Goal: Task Accomplishment & Management: Use online tool/utility

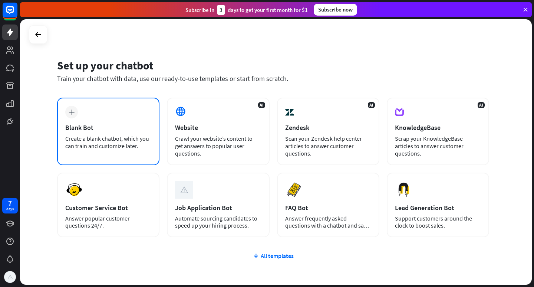
click at [108, 136] on div "Create a blank chatbot, which you can train and customize later." at bounding box center [108, 142] width 86 height 15
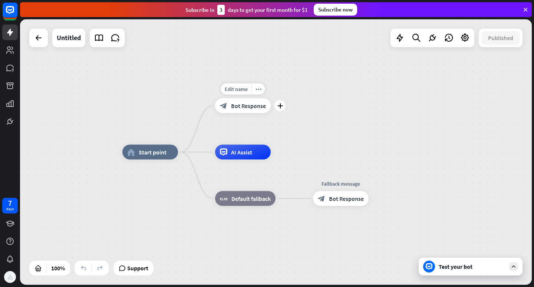
click at [252, 111] on div "block_bot_response Bot Response" at bounding box center [243, 105] width 56 height 15
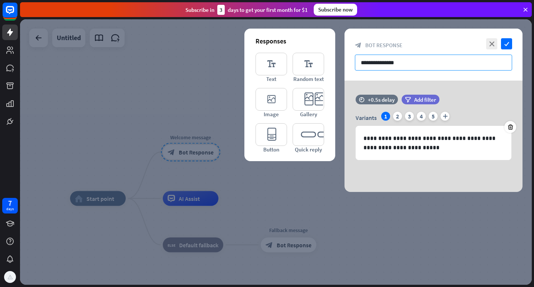
drag, startPoint x: 422, startPoint y: 63, endPoint x: 347, endPoint y: 62, distance: 74.9
click at [347, 62] on div "**********" at bounding box center [434, 55] width 178 height 52
paste input "**********"
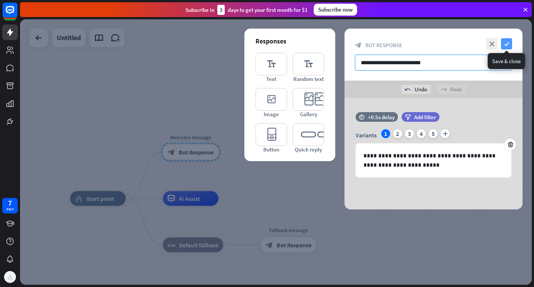
type input "**********"
click at [509, 44] on icon "check" at bounding box center [506, 43] width 11 height 11
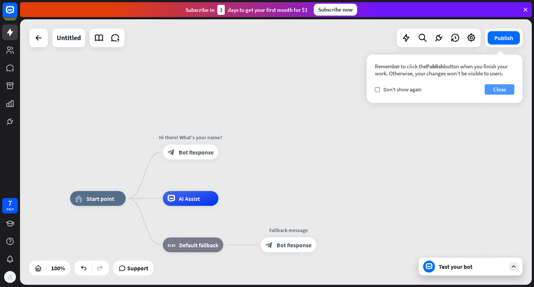
click at [497, 91] on button "Close" at bounding box center [500, 89] width 30 height 10
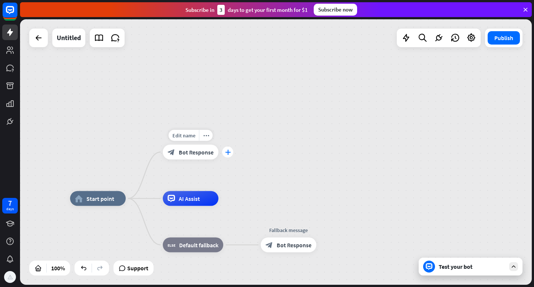
click at [229, 152] on icon "plus" at bounding box center [228, 152] width 6 height 5
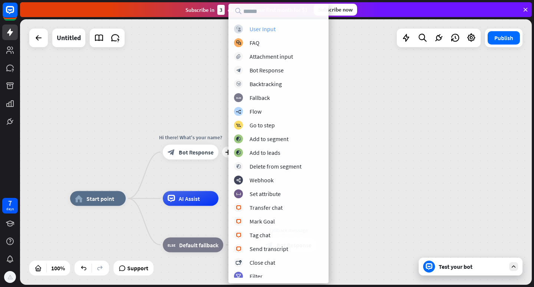
click at [275, 31] on div "User Input" at bounding box center [263, 28] width 26 height 7
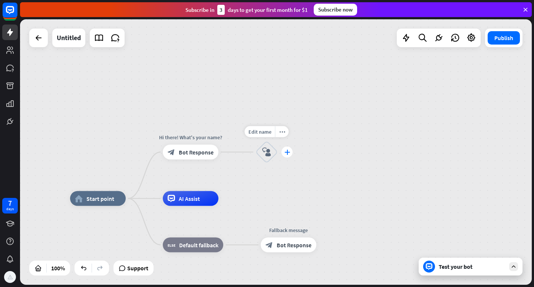
click at [286, 152] on icon "plus" at bounding box center [288, 152] width 6 height 5
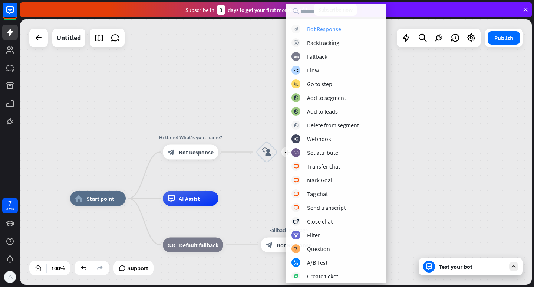
click at [325, 29] on div "Bot Response" at bounding box center [324, 28] width 34 height 7
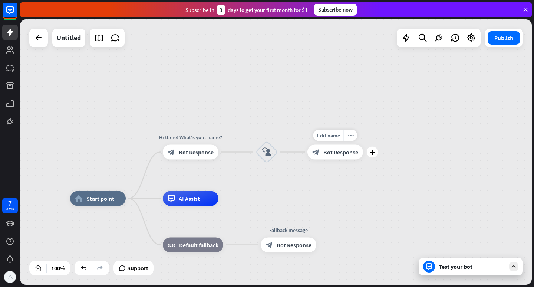
click at [342, 155] on span "Bot Response" at bounding box center [340, 151] width 35 height 7
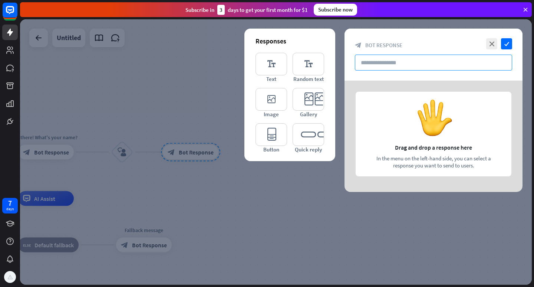
click at [411, 64] on input "text" at bounding box center [433, 63] width 157 height 16
paste input "**********"
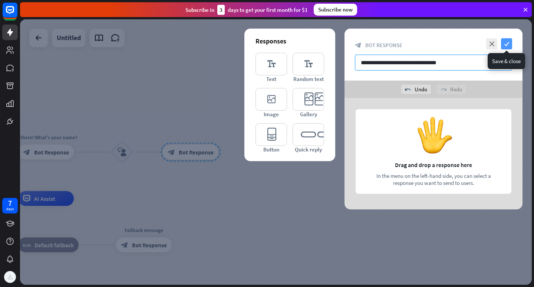
type input "**********"
click at [507, 45] on icon "check" at bounding box center [506, 43] width 11 height 11
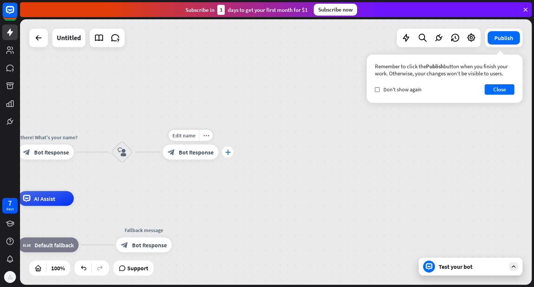
click at [227, 150] on icon "plus" at bounding box center [228, 152] width 6 height 5
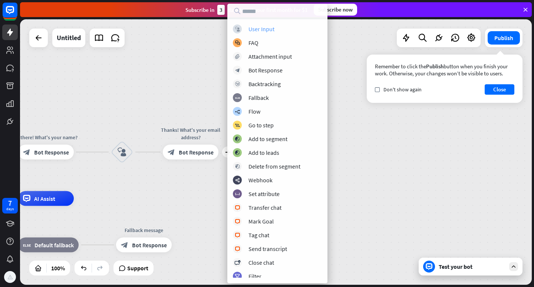
click at [278, 29] on div "block_user_input User Input" at bounding box center [277, 28] width 89 height 9
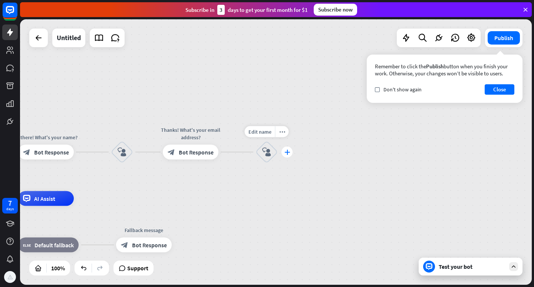
click at [286, 155] on div "plus" at bounding box center [287, 152] width 11 height 11
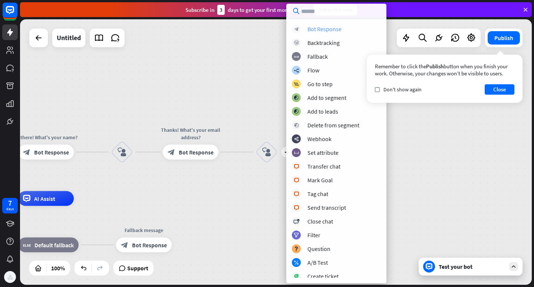
click at [320, 27] on div "Bot Response" at bounding box center [325, 28] width 34 height 7
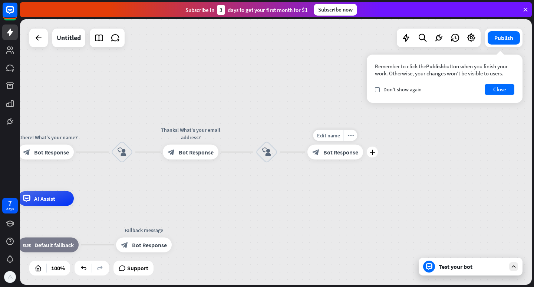
click at [345, 154] on span "Bot Response" at bounding box center [340, 151] width 35 height 7
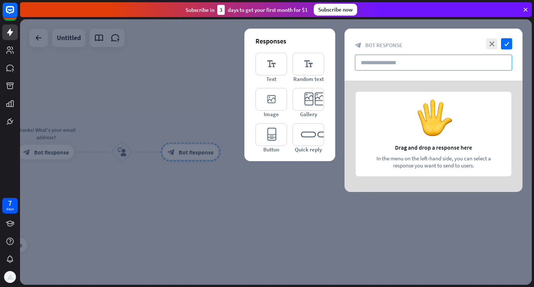
click at [391, 64] on input "text" at bounding box center [433, 63] width 157 height 16
paste input "**********"
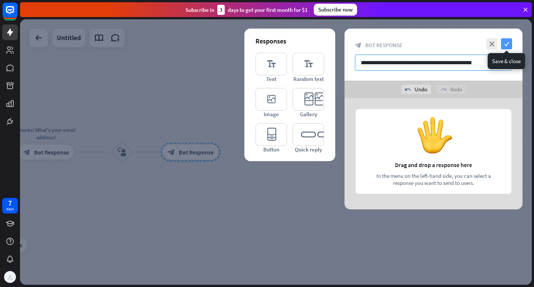
type input "**********"
click at [507, 46] on icon "check" at bounding box center [506, 43] width 11 height 11
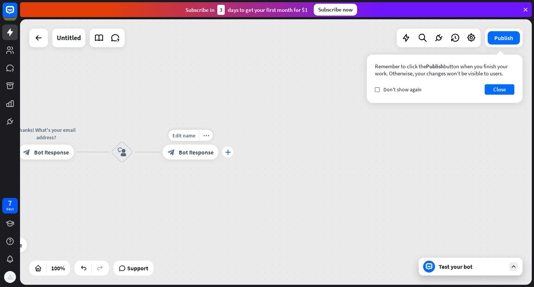
click at [225, 154] on icon "plus" at bounding box center [228, 152] width 6 height 5
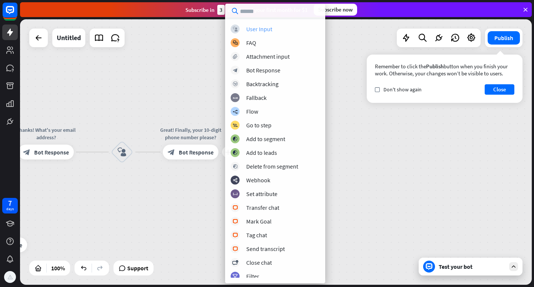
click at [257, 30] on div "User Input" at bounding box center [259, 28] width 26 height 7
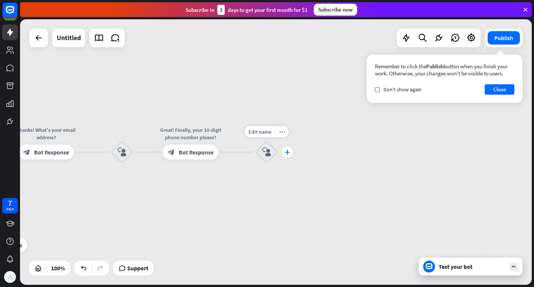
click at [290, 154] on div "plus" at bounding box center [287, 152] width 11 height 11
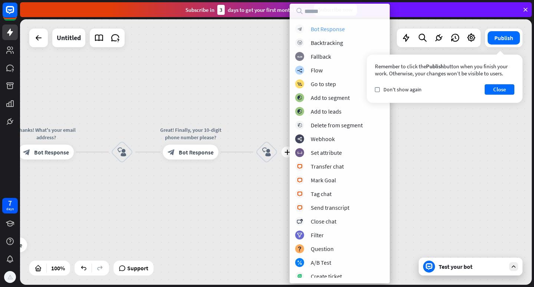
click at [326, 30] on div "Bot Response" at bounding box center [328, 28] width 34 height 7
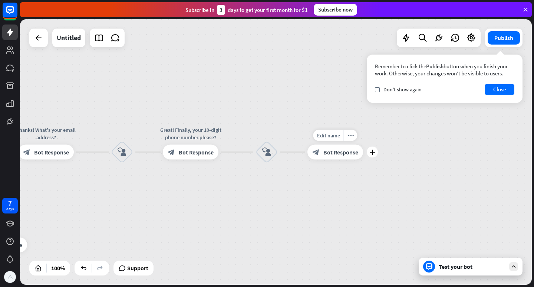
click at [342, 155] on span "Bot Response" at bounding box center [340, 151] width 35 height 7
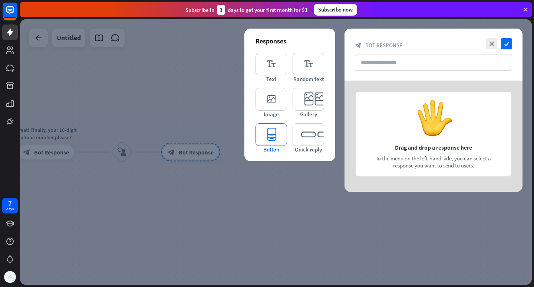
click at [272, 134] on icon "editor_button" at bounding box center [272, 134] width 32 height 23
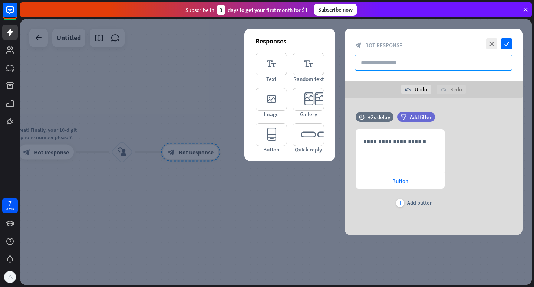
click at [391, 62] on input "text" at bounding box center [433, 63] width 157 height 16
click at [401, 204] on icon "plus" at bounding box center [400, 203] width 5 height 4
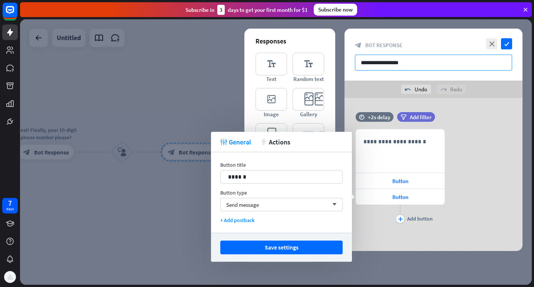
click at [394, 64] on input "**********" at bounding box center [433, 63] width 157 height 16
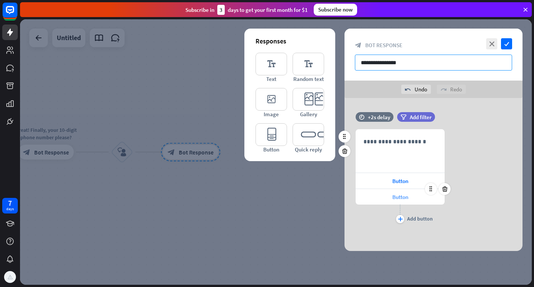
type input "**********"
click at [399, 198] on span "Button" at bounding box center [400, 196] width 16 height 7
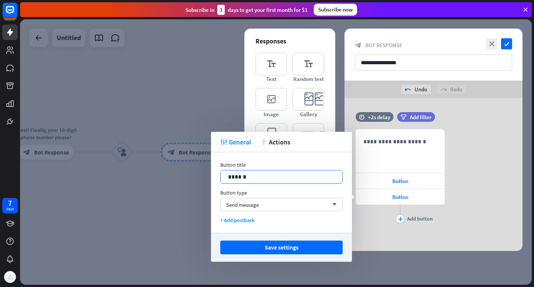
click at [254, 177] on p "******" at bounding box center [281, 176] width 107 height 9
click at [401, 156] on div "**********" at bounding box center [400, 150] width 88 height 43
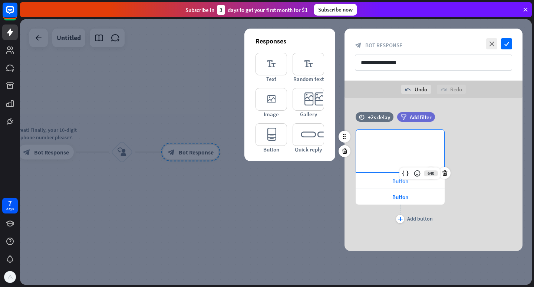
click at [398, 179] on span "Button" at bounding box center [400, 180] width 16 height 7
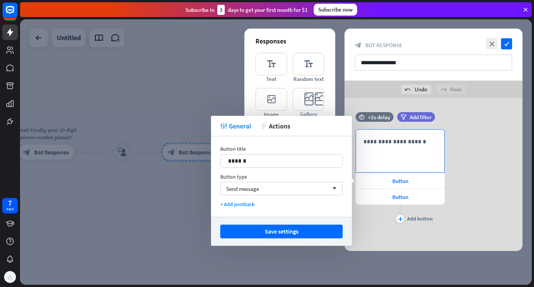
click at [375, 152] on div "**********" at bounding box center [400, 150] width 88 height 43
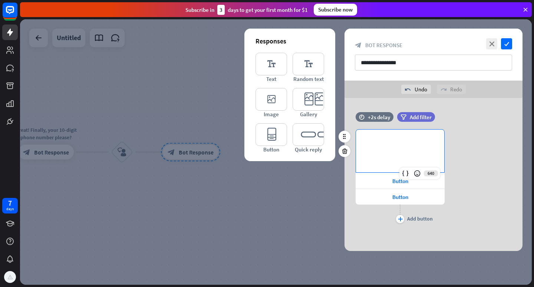
click at [375, 152] on div "**********" at bounding box center [400, 150] width 88 height 43
click at [380, 182] on div "Button" at bounding box center [400, 181] width 89 height 16
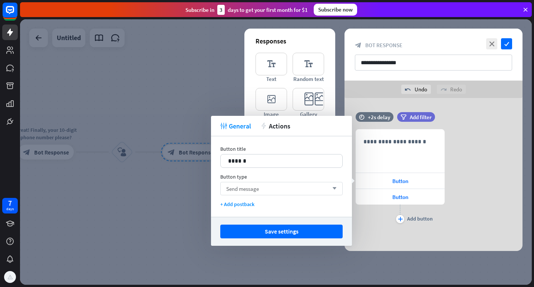
click at [304, 191] on div "Send message arrow_down" at bounding box center [281, 188] width 122 height 13
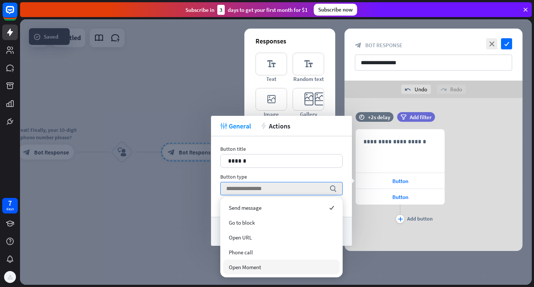
click at [285, 266] on div "Open Moment" at bounding box center [281, 266] width 116 height 15
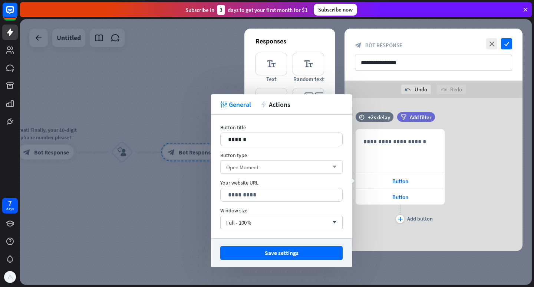
click at [267, 165] on div "Open Moment arrow_down" at bounding box center [281, 166] width 122 height 13
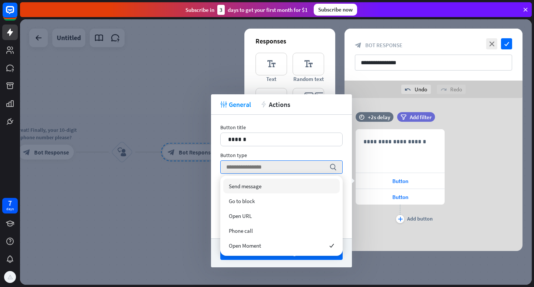
click at [201, 172] on div at bounding box center [276, 151] width 512 height 265
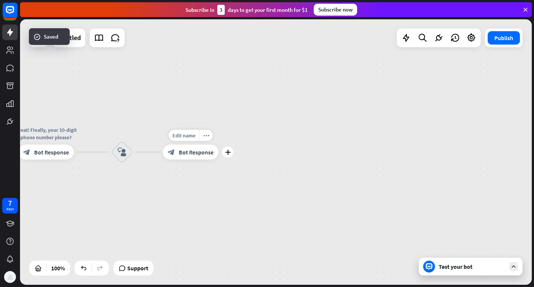
click at [207, 152] on span "Bot Response" at bounding box center [196, 151] width 35 height 7
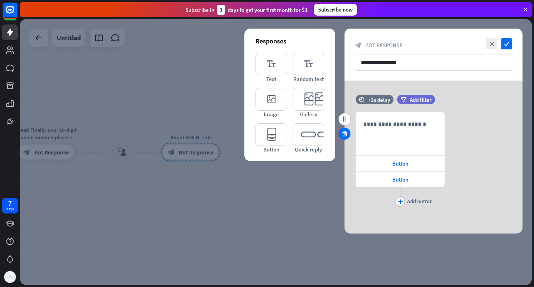
click at [346, 132] on icon at bounding box center [344, 133] width 7 height 7
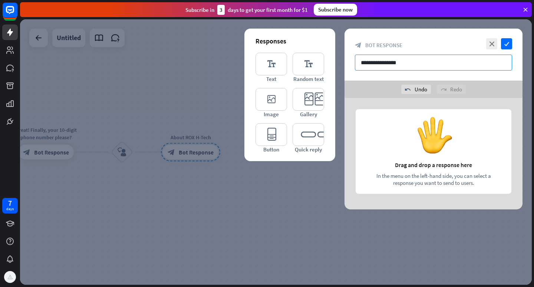
drag, startPoint x: 428, startPoint y: 62, endPoint x: 357, endPoint y: 62, distance: 70.5
click at [357, 62] on input "**********" at bounding box center [433, 63] width 157 height 16
click at [278, 133] on icon "editor_button" at bounding box center [272, 134] width 32 height 23
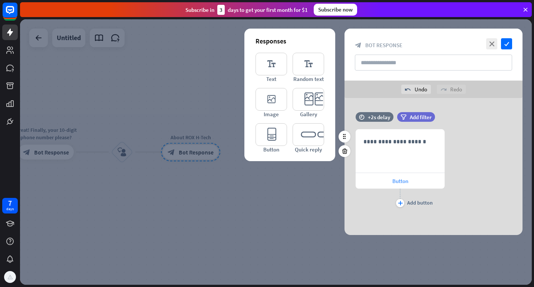
click at [395, 181] on span "Button" at bounding box center [400, 180] width 16 height 7
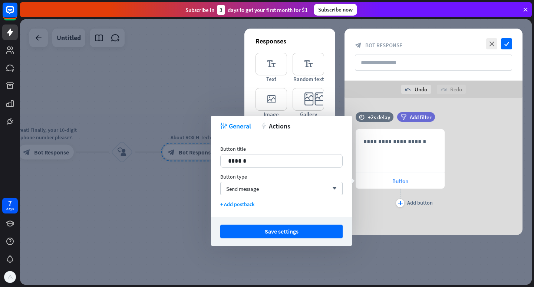
click at [395, 181] on span "Button" at bounding box center [400, 180] width 16 height 7
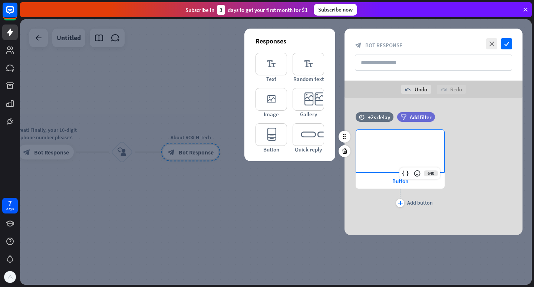
click at [401, 141] on p "**********" at bounding box center [400, 141] width 73 height 9
click at [398, 181] on span "Button" at bounding box center [400, 180] width 16 height 7
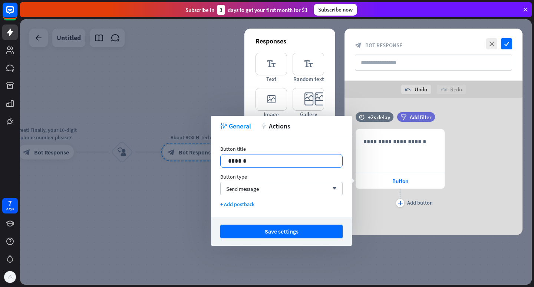
click at [254, 161] on p "******" at bounding box center [281, 160] width 107 height 9
drag, startPoint x: 254, startPoint y: 161, endPoint x: 212, endPoint y: 161, distance: 42.3
click at [212, 161] on div "Button title 14 ****** Button type Send message arrow_down + Add postback" at bounding box center [281, 176] width 141 height 81
click at [262, 191] on div "Send message arrow_down" at bounding box center [281, 188] width 122 height 13
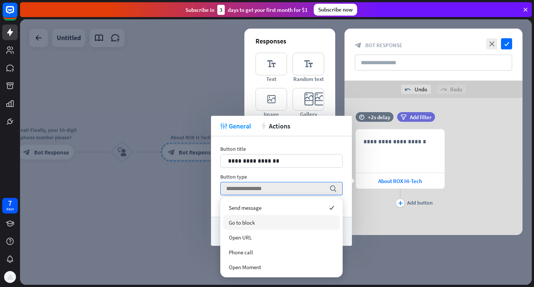
click at [272, 218] on div "Go to block" at bounding box center [281, 222] width 116 height 15
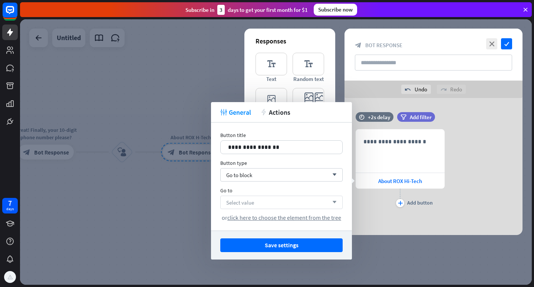
click at [270, 203] on div "Select value arrow_down" at bounding box center [281, 202] width 122 height 13
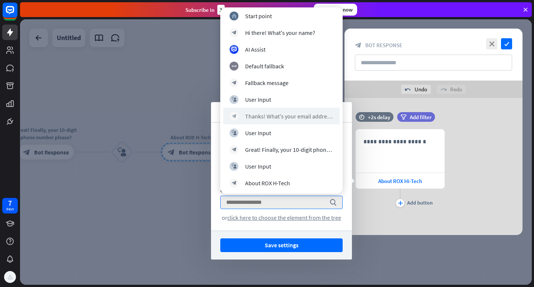
scroll to position [3, 0]
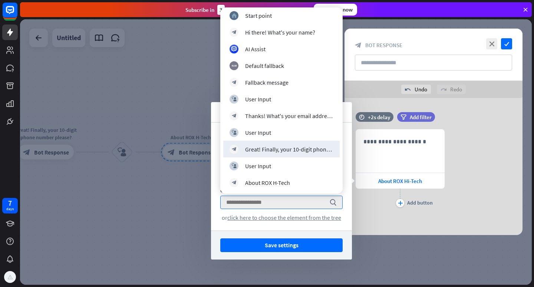
click at [411, 255] on div at bounding box center [276, 151] width 512 height 265
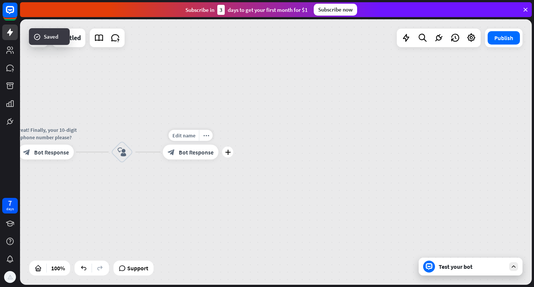
click at [184, 149] on span "Bot Response" at bounding box center [196, 151] width 35 height 7
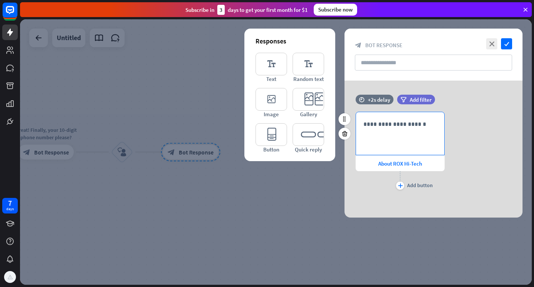
click at [395, 127] on p "**********" at bounding box center [400, 123] width 73 height 9
click at [385, 162] on span "About ROX Hi-Tech" at bounding box center [400, 163] width 44 height 7
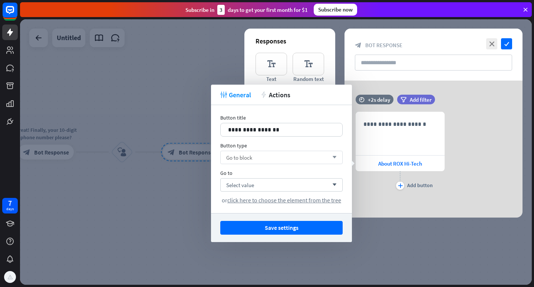
click at [263, 159] on div "Go to block arrow_down" at bounding box center [281, 157] width 122 height 13
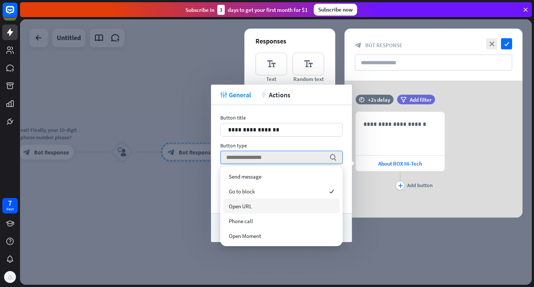
click at [262, 202] on div "Open URL" at bounding box center [281, 205] width 116 height 15
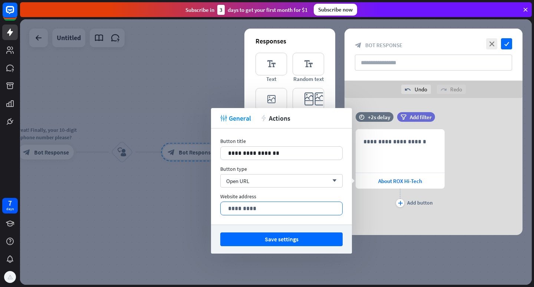
click at [256, 208] on p "*********" at bounding box center [281, 208] width 107 height 9
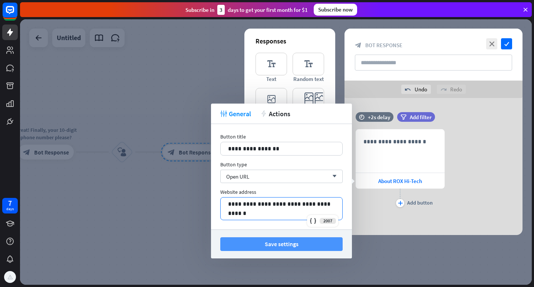
click at [303, 246] on button "Save settings" at bounding box center [281, 244] width 122 height 14
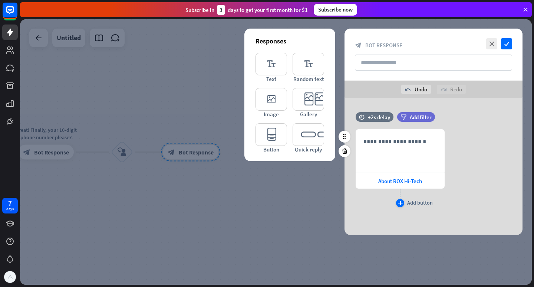
click at [401, 201] on icon "plus" at bounding box center [400, 203] width 5 height 4
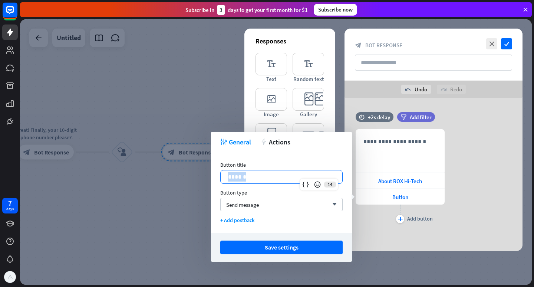
drag, startPoint x: 276, startPoint y: 177, endPoint x: 228, endPoint y: 174, distance: 48.3
click at [228, 174] on p "******" at bounding box center [281, 176] width 107 height 9
click at [275, 202] on div "Send message arrow_down" at bounding box center [281, 204] width 122 height 13
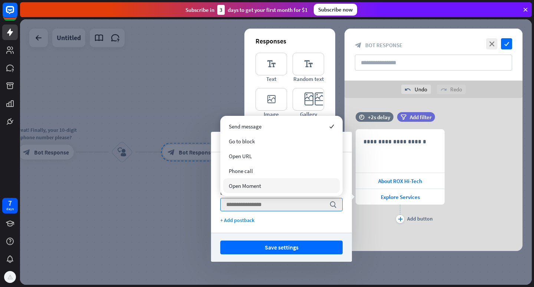
click at [253, 185] on span "Open Moment" at bounding box center [245, 185] width 32 height 7
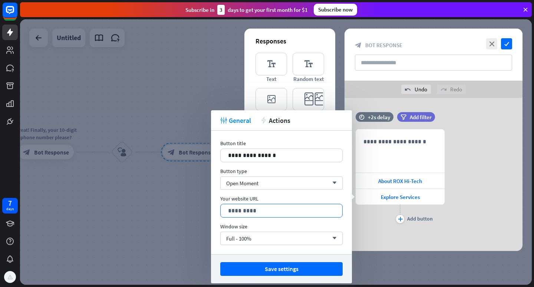
click at [261, 211] on p "*********" at bounding box center [281, 210] width 107 height 9
click at [276, 185] on div "Open Moment arrow_down" at bounding box center [281, 182] width 122 height 13
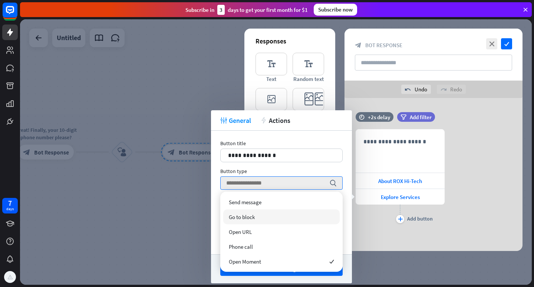
click at [255, 219] on span "Go to block" at bounding box center [242, 216] width 26 height 7
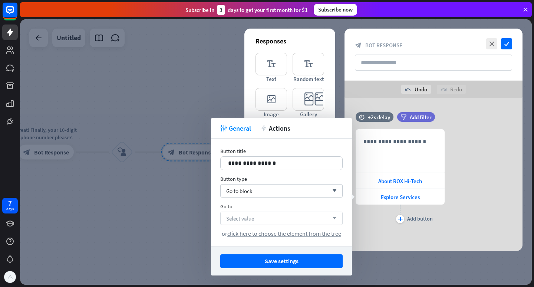
click at [268, 215] on div "Select value arrow_down" at bounding box center [281, 217] width 122 height 13
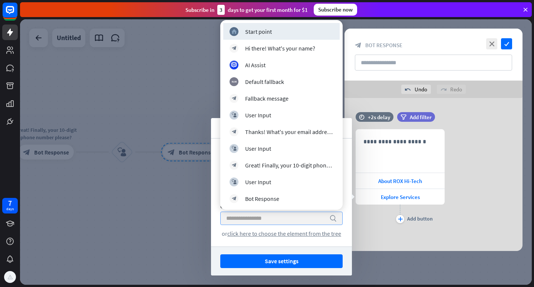
click at [268, 215] on input "search" at bounding box center [275, 218] width 99 height 13
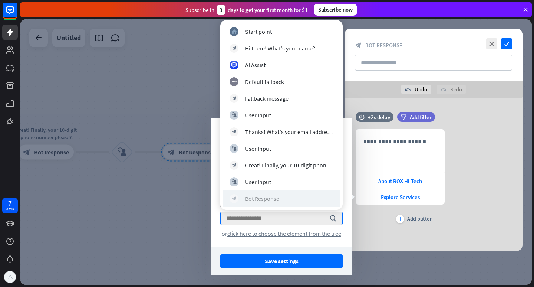
click at [254, 200] on div "Bot Response" at bounding box center [262, 198] width 34 height 7
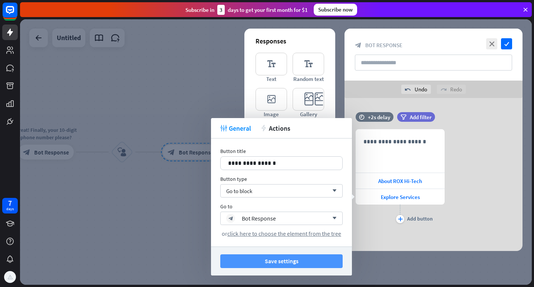
click at [277, 263] on button "Save settings" at bounding box center [281, 261] width 122 height 14
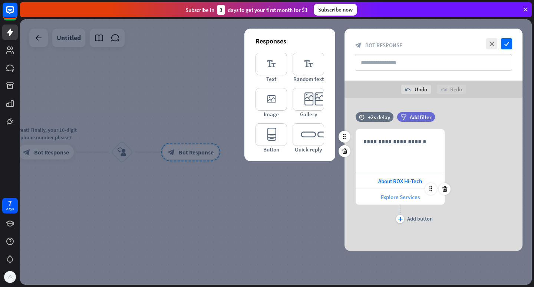
click at [410, 196] on span "Explore Services" at bounding box center [400, 196] width 39 height 7
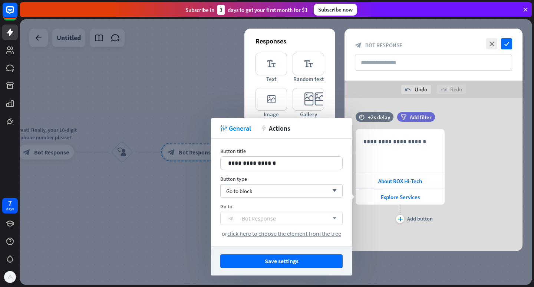
click at [312, 219] on div "block_bot_response Bot Response" at bounding box center [277, 218] width 102 height 9
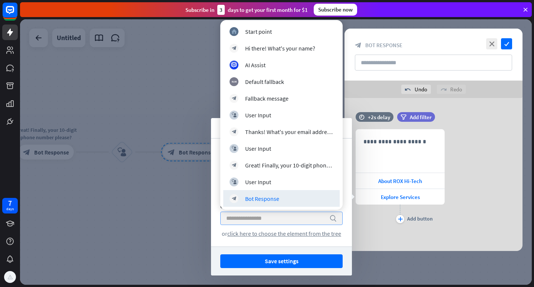
click at [312, 219] on input "search" at bounding box center [275, 218] width 99 height 13
click at [174, 213] on div at bounding box center [276, 151] width 512 height 265
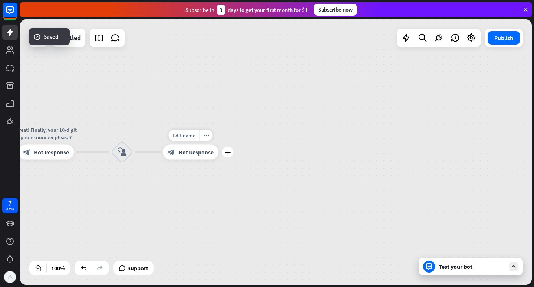
click at [184, 154] on span "Bot Response" at bounding box center [196, 151] width 35 height 7
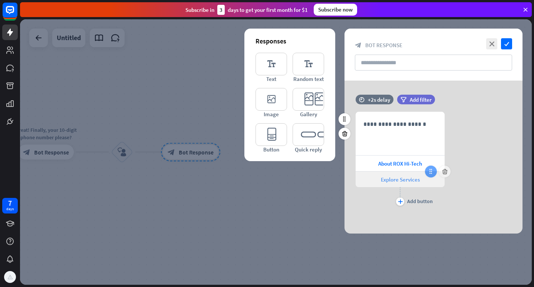
click at [433, 174] on icon at bounding box center [431, 171] width 7 height 7
click at [409, 181] on span "Explore Services" at bounding box center [400, 179] width 39 height 7
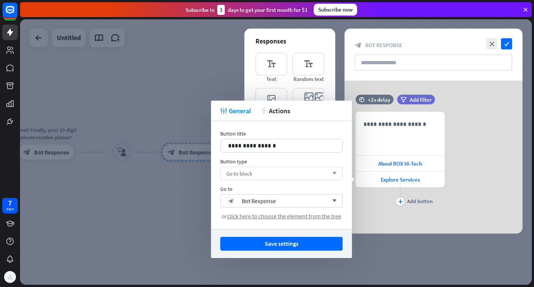
click at [317, 173] on div "Go to block arrow_down" at bounding box center [281, 173] width 122 height 13
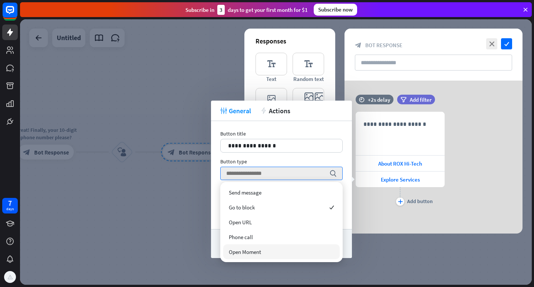
click at [261, 246] on div "Open Moment" at bounding box center [281, 251] width 116 height 15
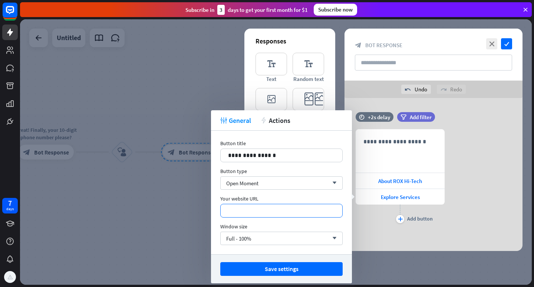
click at [274, 206] on p "*********" at bounding box center [281, 210] width 107 height 9
click at [286, 185] on div "Open Moment arrow_down" at bounding box center [281, 182] width 122 height 13
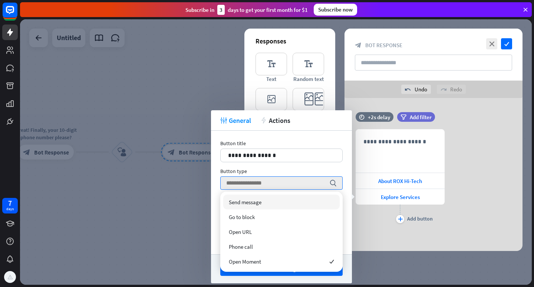
click at [278, 201] on div "Send message" at bounding box center [281, 201] width 116 height 15
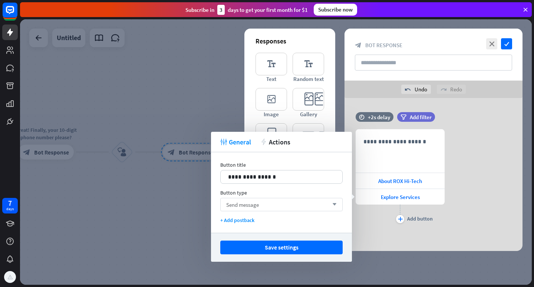
click at [278, 204] on div "Send message arrow_down" at bounding box center [281, 204] width 122 height 13
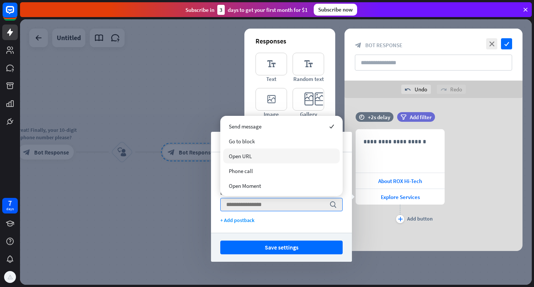
click at [265, 156] on div "Open URL" at bounding box center [281, 155] width 116 height 15
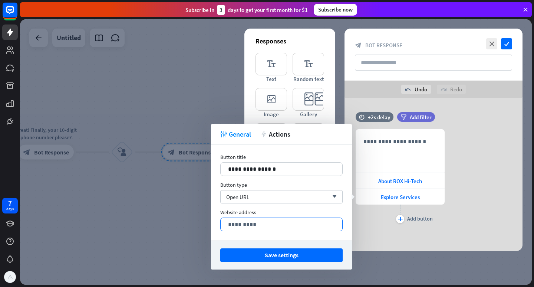
click at [246, 225] on p "*********" at bounding box center [281, 224] width 107 height 9
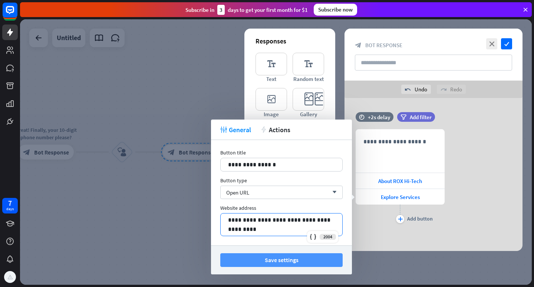
click at [275, 260] on button "Save settings" at bounding box center [281, 260] width 122 height 14
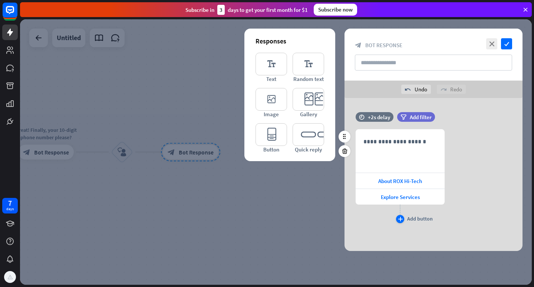
click at [400, 220] on icon "plus" at bounding box center [400, 219] width 5 height 4
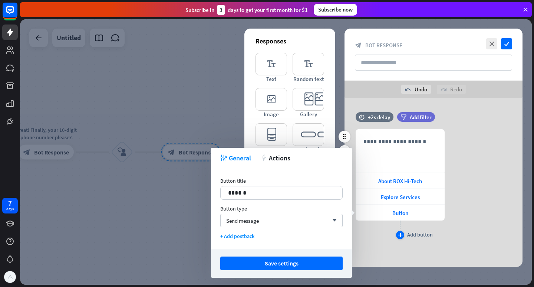
click at [400, 235] on icon "plus" at bounding box center [400, 235] width 5 height 4
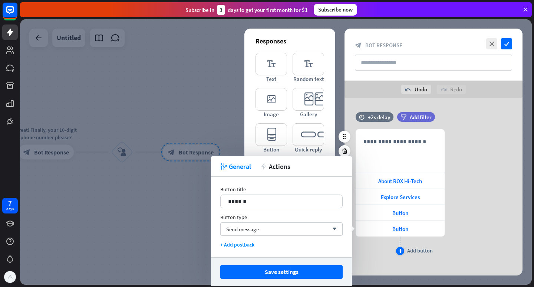
click at [400, 250] on icon "plus" at bounding box center [400, 251] width 5 height 4
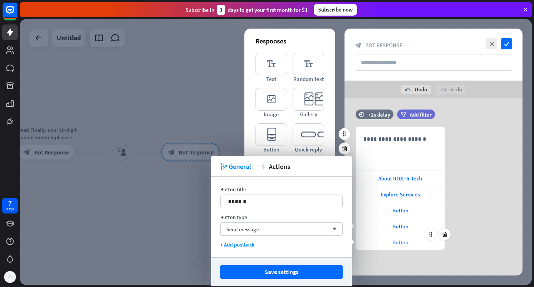
scroll to position [3, 0]
click at [240, 243] on div "+ Add postback" at bounding box center [281, 244] width 122 height 7
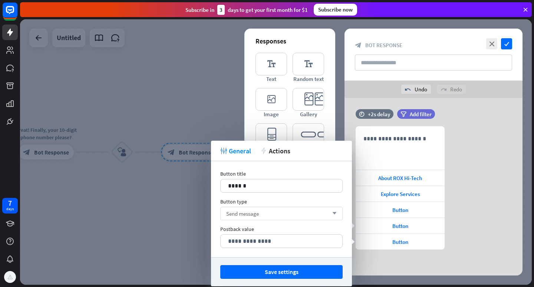
click at [259, 213] on span "Send message" at bounding box center [242, 213] width 33 height 7
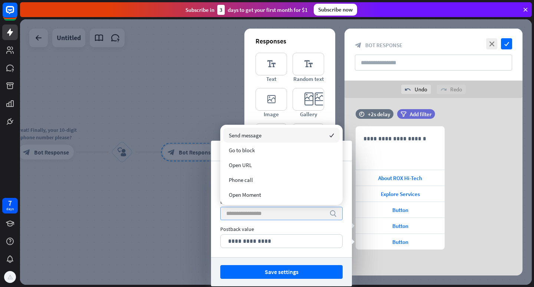
click at [259, 213] on input "search" at bounding box center [275, 213] width 99 height 13
click at [185, 230] on div at bounding box center [276, 151] width 512 height 265
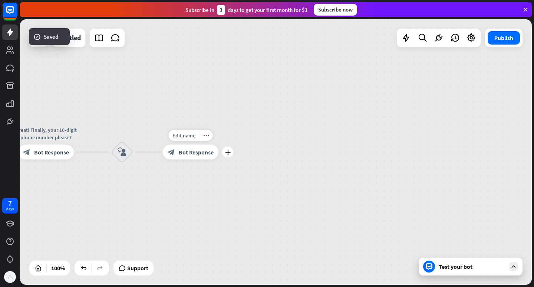
click at [193, 156] on div "block_bot_response Bot Response" at bounding box center [191, 152] width 56 height 15
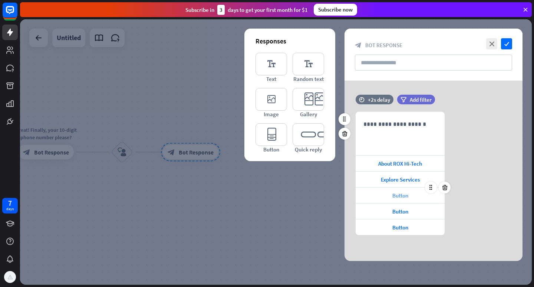
click at [394, 197] on span "Button" at bounding box center [400, 195] width 16 height 7
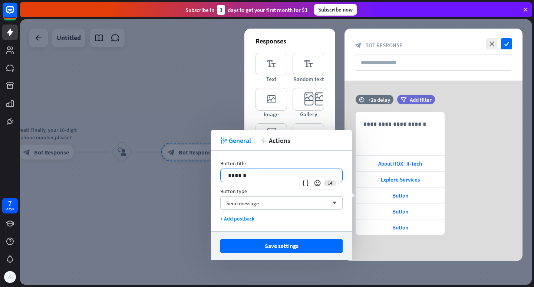
drag, startPoint x: 278, startPoint y: 175, endPoint x: 209, endPoint y: 168, distance: 69.0
click at [209, 168] on body "7 days close Product Help First steps Get started with ChatBot Help Center Foll…" at bounding box center [267, 143] width 534 height 287
click at [236, 173] on p "******" at bounding box center [281, 175] width 107 height 9
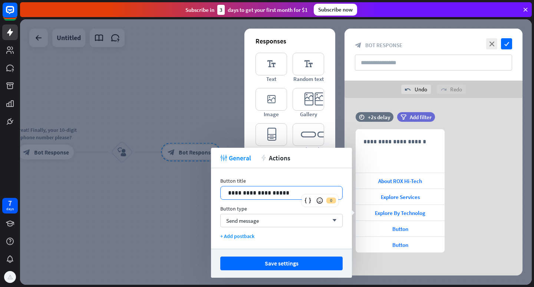
click at [256, 193] on p "**********" at bounding box center [281, 192] width 107 height 9
click at [283, 194] on p "**********" at bounding box center [281, 192] width 107 height 9
click at [279, 220] on div "Send message arrow_down" at bounding box center [281, 220] width 122 height 13
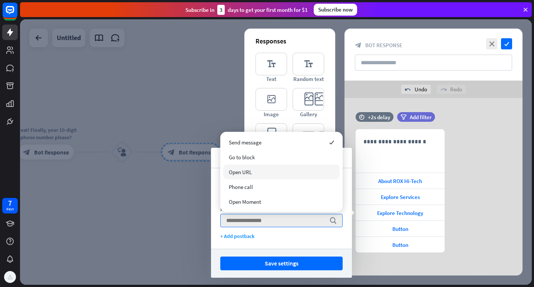
click at [250, 173] on span "Open URL" at bounding box center [240, 171] width 23 height 7
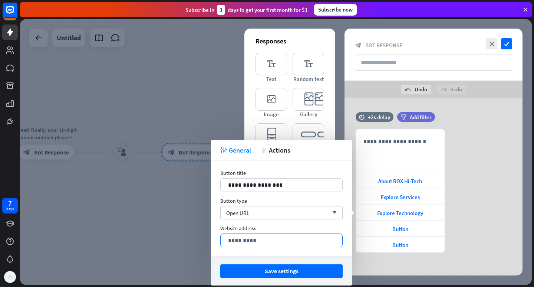
click at [262, 238] on p "*********" at bounding box center [281, 240] width 107 height 9
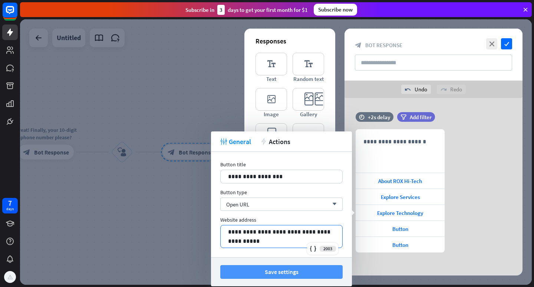
click at [276, 274] on button "Save settings" at bounding box center [281, 272] width 122 height 14
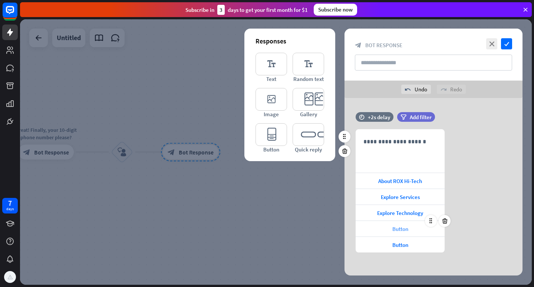
click at [401, 229] on span "Button" at bounding box center [400, 228] width 16 height 7
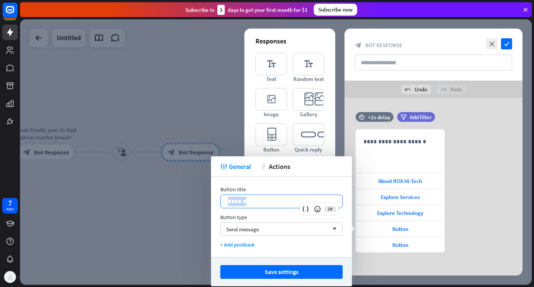
drag, startPoint x: 259, startPoint y: 202, endPoint x: 211, endPoint y: 198, distance: 48.4
click at [211, 198] on div "Button title 14 ****** Button type Send message arrow_down + Add postback" at bounding box center [281, 217] width 141 height 81
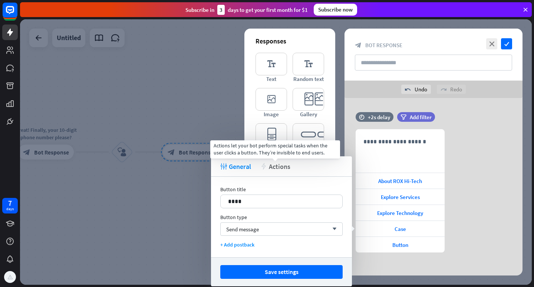
click at [282, 164] on span "Actions" at bounding box center [280, 166] width 22 height 9
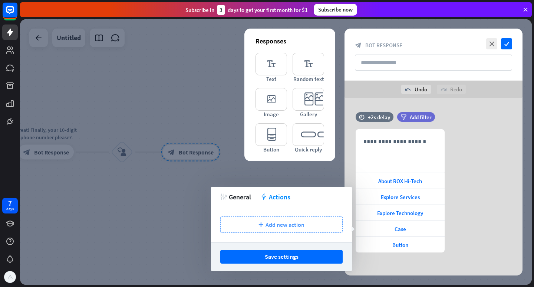
click at [292, 223] on span "Add new action" at bounding box center [285, 224] width 39 height 7
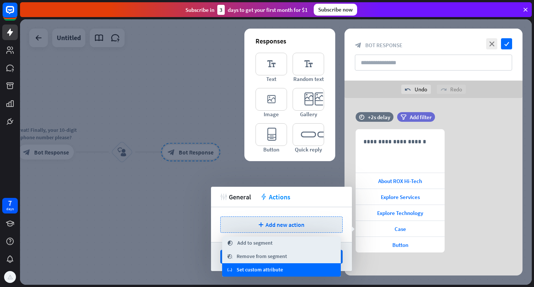
click at [267, 272] on span "Set custom attribute" at bounding box center [260, 269] width 46 height 7
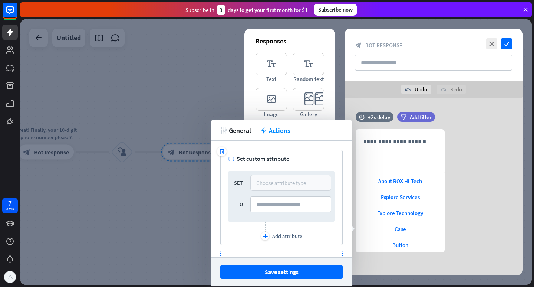
click at [294, 185] on div "Choose attribute type" at bounding box center [281, 182] width 50 height 7
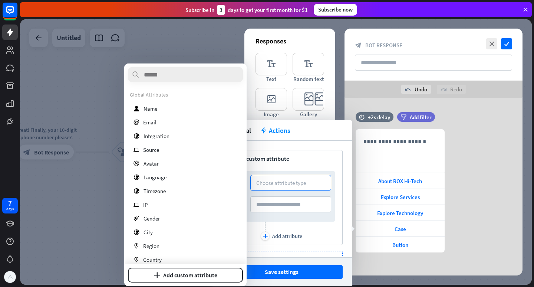
click at [107, 239] on div at bounding box center [276, 151] width 512 height 265
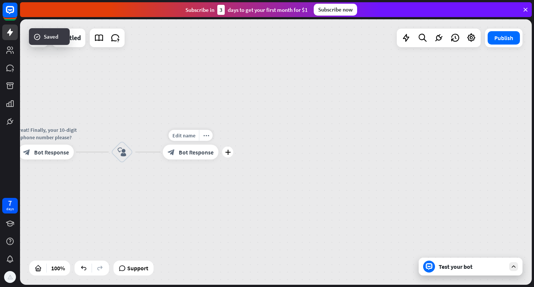
click at [195, 154] on span "Bot Response" at bounding box center [196, 151] width 35 height 7
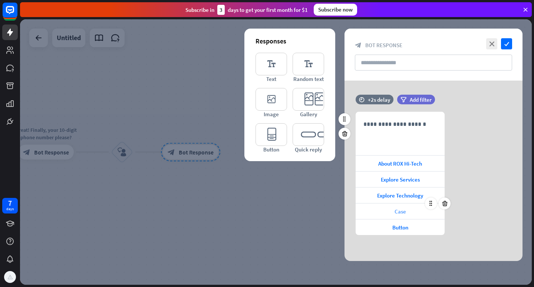
click at [401, 212] on span "Case" at bounding box center [401, 211] width 12 height 7
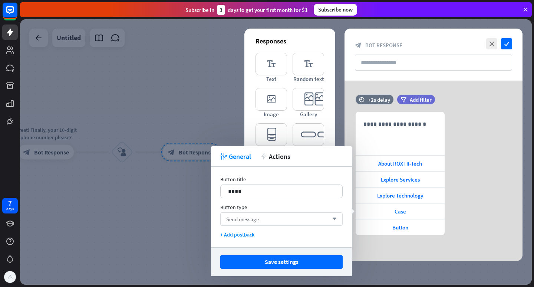
click at [263, 221] on div "Send message arrow_down" at bounding box center [281, 218] width 122 height 13
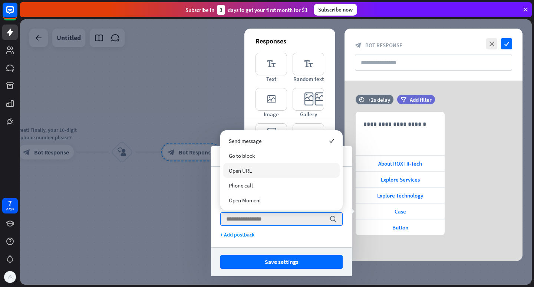
click at [252, 171] on span "Open URL" at bounding box center [240, 170] width 23 height 7
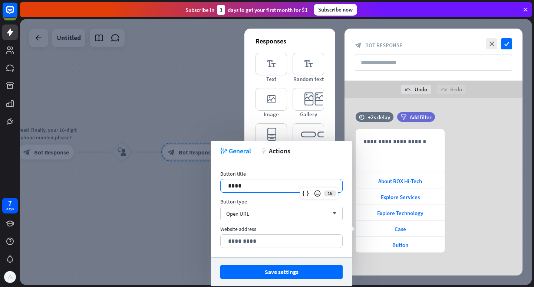
click at [263, 187] on p "****" at bounding box center [281, 185] width 107 height 9
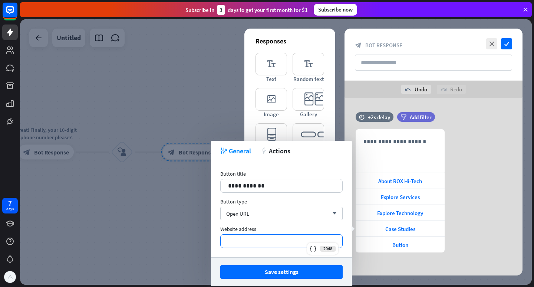
click at [253, 243] on p "*********" at bounding box center [281, 240] width 107 height 9
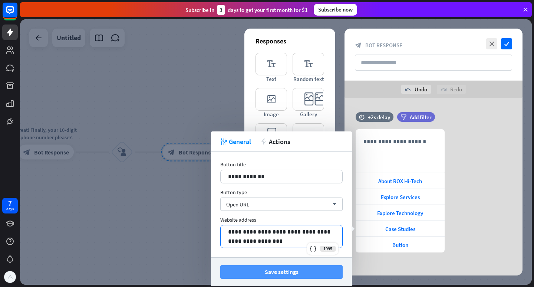
click at [277, 270] on button "Save settings" at bounding box center [281, 272] width 122 height 14
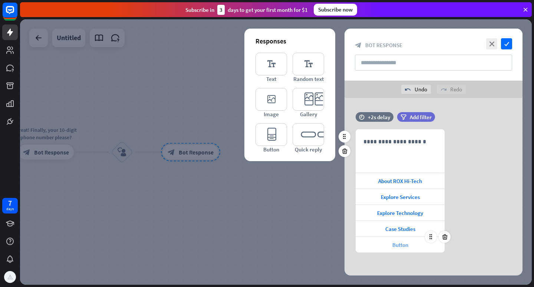
drag, startPoint x: 406, startPoint y: 244, endPoint x: 395, endPoint y: 242, distance: 11.3
click at [406, 246] on span "Button" at bounding box center [400, 244] width 16 height 7
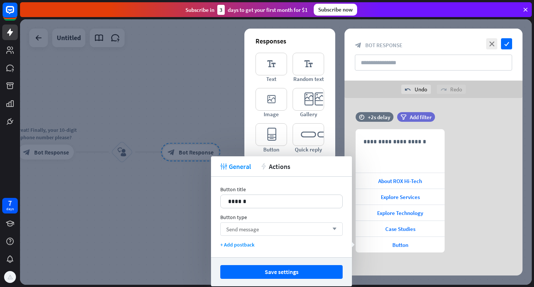
click at [271, 226] on div "Send message arrow_down" at bounding box center [281, 228] width 122 height 13
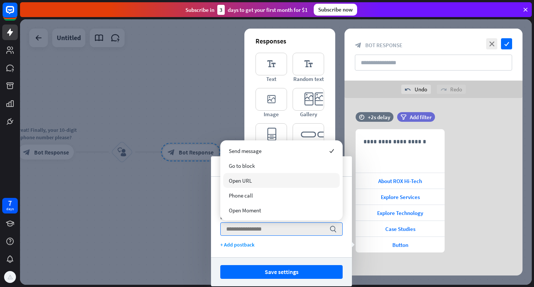
click at [257, 180] on div "Open URL" at bounding box center [281, 180] width 116 height 15
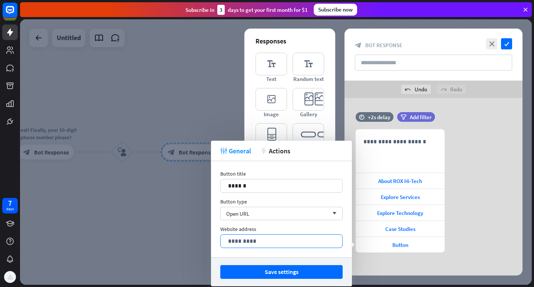
click at [270, 241] on p "*********" at bounding box center [281, 240] width 107 height 9
click at [395, 243] on span "Button" at bounding box center [400, 244] width 16 height 7
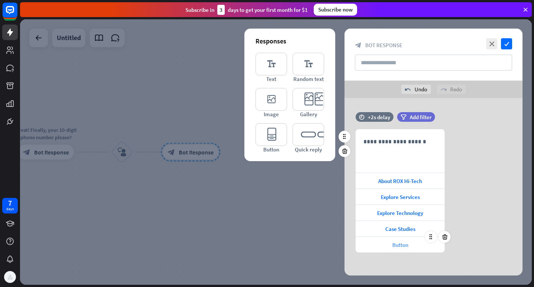
click at [395, 243] on span "Button" at bounding box center [400, 244] width 16 height 7
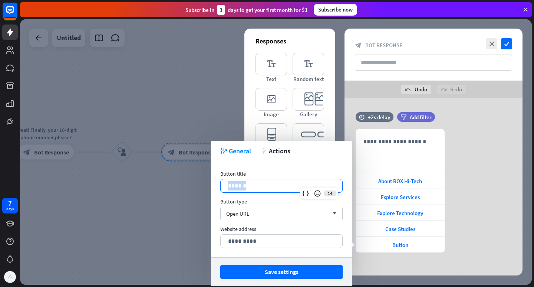
drag, startPoint x: 279, startPoint y: 188, endPoint x: 214, endPoint y: 186, distance: 64.9
click at [214, 186] on div "Button title 14 ****** Button type Open URL arrow_down Website address 2048 ***…" at bounding box center [281, 209] width 141 height 96
click at [267, 211] on div "Open URL arrow_down" at bounding box center [281, 213] width 122 height 13
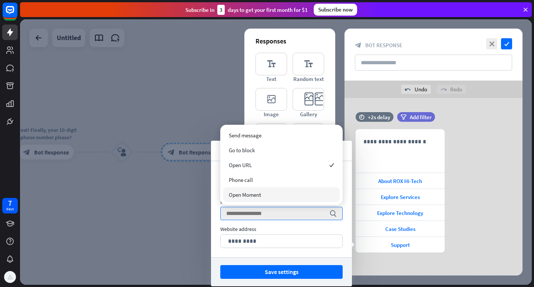
click at [262, 193] on div "Open Moment" at bounding box center [281, 194] width 116 height 15
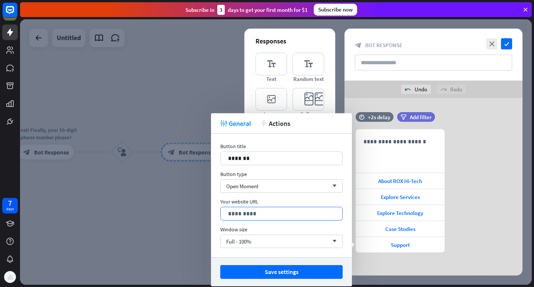
click at [270, 213] on p "*********" at bounding box center [281, 213] width 107 height 9
click at [269, 187] on div "Open Moment arrow_down" at bounding box center [281, 185] width 122 height 13
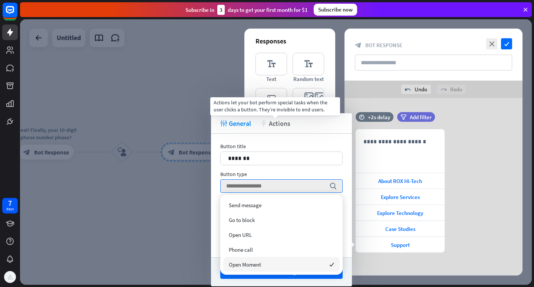
click at [281, 122] on span "Actions" at bounding box center [280, 123] width 22 height 9
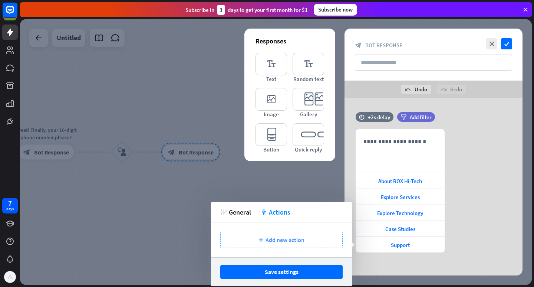
click at [277, 236] on span "Add new action" at bounding box center [285, 239] width 39 height 7
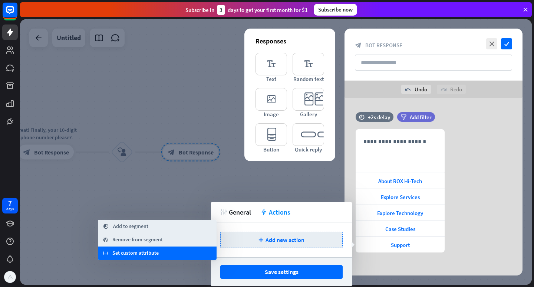
click at [160, 253] on div "variable Set custom attribute" at bounding box center [157, 252] width 119 height 13
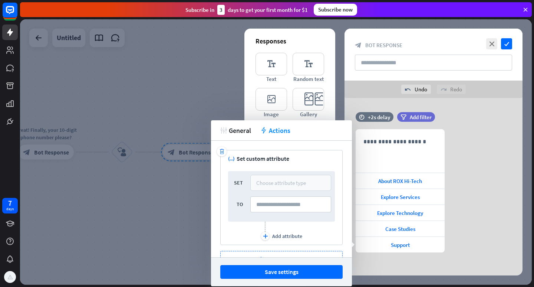
click at [275, 181] on div "Choose attribute type" at bounding box center [281, 182] width 50 height 7
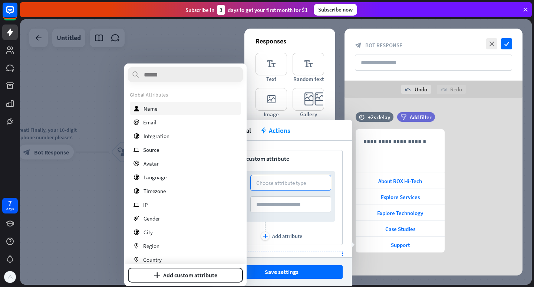
click at [158, 109] on div "user Name" at bounding box center [185, 108] width 111 height 13
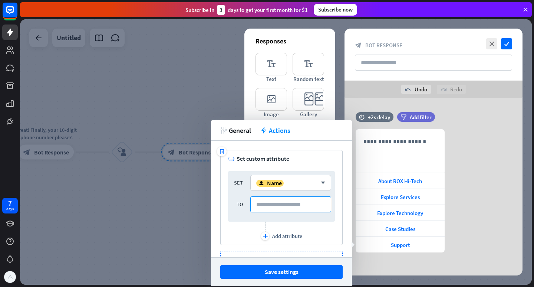
click at [275, 207] on input at bounding box center [290, 204] width 81 height 16
click at [282, 235] on div "Add attribute" at bounding box center [287, 236] width 30 height 7
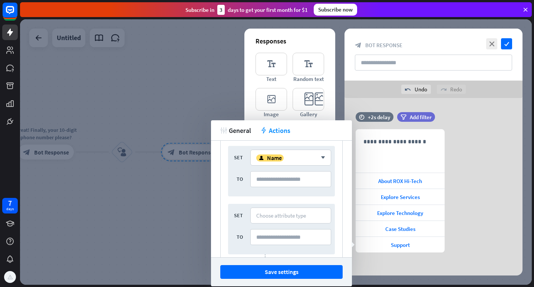
scroll to position [37, 0]
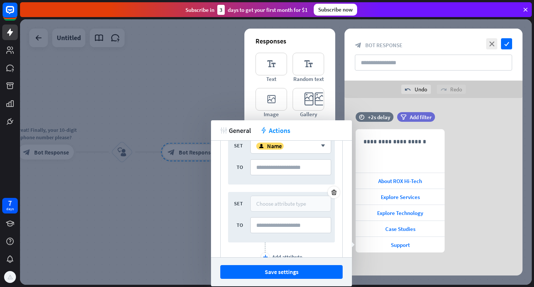
click at [289, 207] on div "Choose attribute type" at bounding box center [281, 203] width 50 height 7
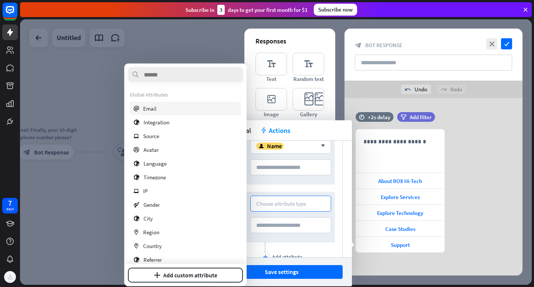
click at [160, 112] on div "email Email" at bounding box center [185, 108] width 111 height 13
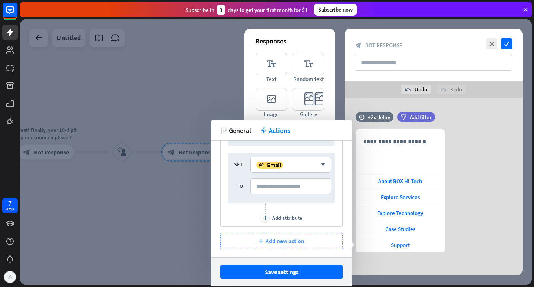
scroll to position [77, 0]
click at [279, 218] on div "Add attribute" at bounding box center [287, 216] width 30 height 7
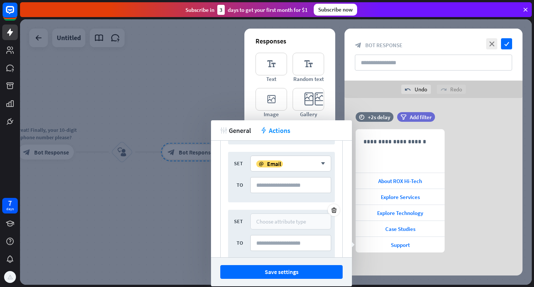
click at [270, 223] on div "Choose attribute type" at bounding box center [281, 221] width 50 height 7
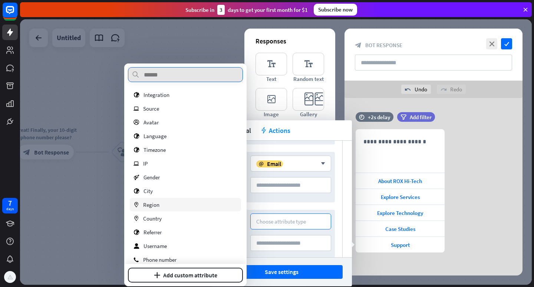
scroll to position [22, 0]
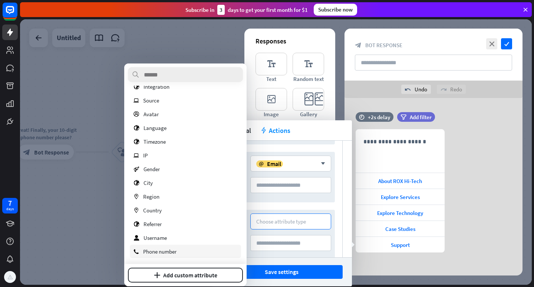
click at [160, 252] on span "Phone number" at bounding box center [159, 251] width 33 height 7
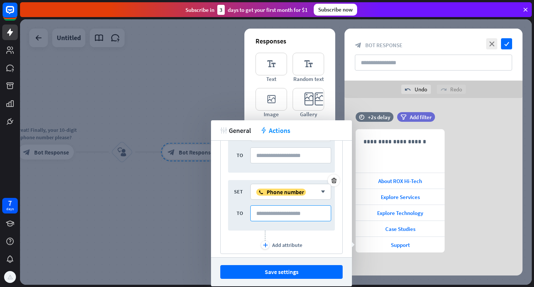
scroll to position [114, 0]
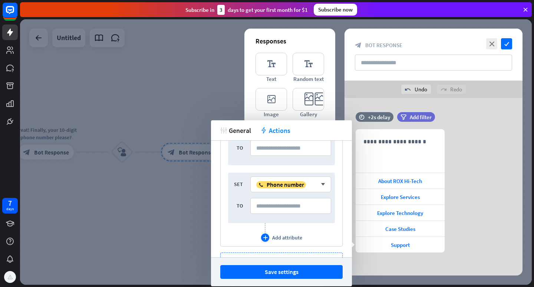
click at [263, 240] on div "plus" at bounding box center [265, 237] width 8 height 8
click at [262, 243] on div "Choose attribute type" at bounding box center [281, 242] width 50 height 7
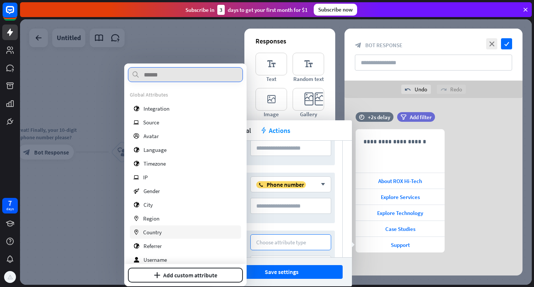
scroll to position [8, 0]
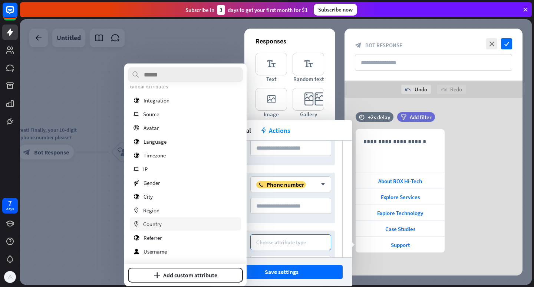
click at [161, 221] on span "Country" at bounding box center [152, 223] width 19 height 7
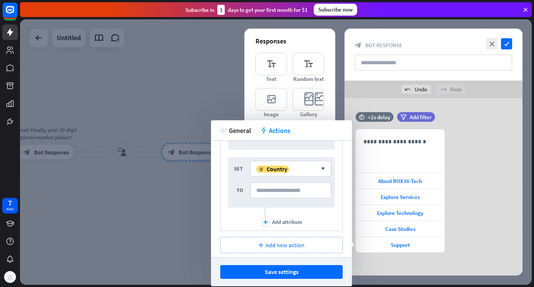
scroll to position [193, 0]
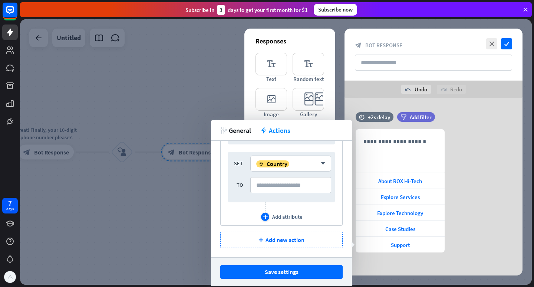
click at [281, 215] on div "Add attribute" at bounding box center [287, 216] width 30 height 7
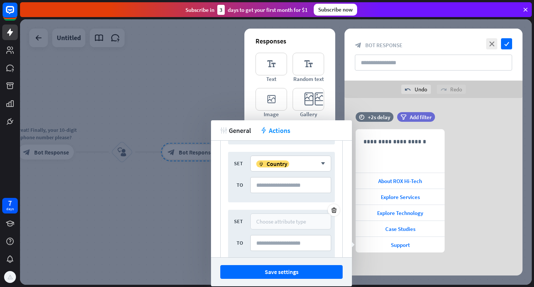
click at [267, 217] on div "Choose attribute type" at bounding box center [290, 221] width 81 height 16
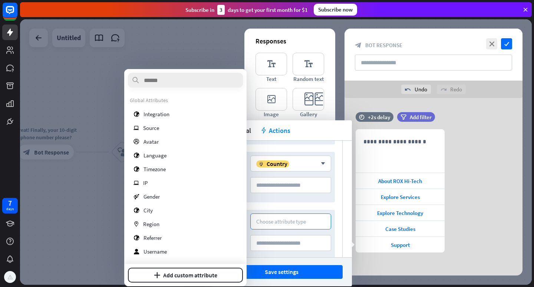
click at [74, 216] on div at bounding box center [276, 151] width 512 height 265
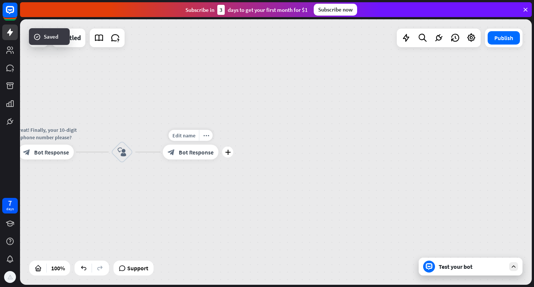
click at [193, 148] on div "block_bot_response Bot Response" at bounding box center [191, 152] width 56 height 15
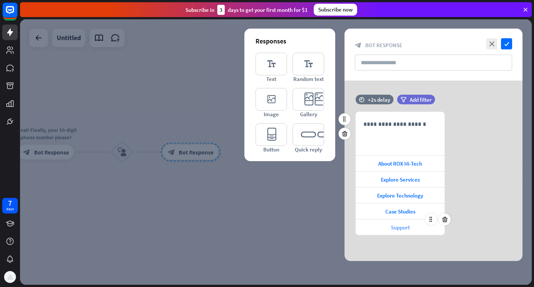
click at [392, 227] on span "Support" at bounding box center [400, 227] width 19 height 7
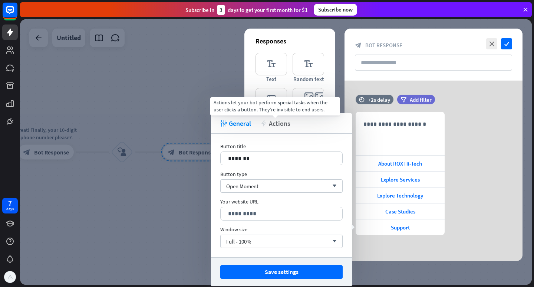
click at [279, 126] on span "Actions" at bounding box center [280, 123] width 22 height 9
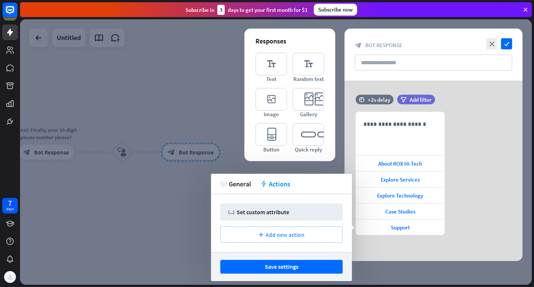
click at [295, 237] on span "Add new action" at bounding box center [285, 234] width 39 height 7
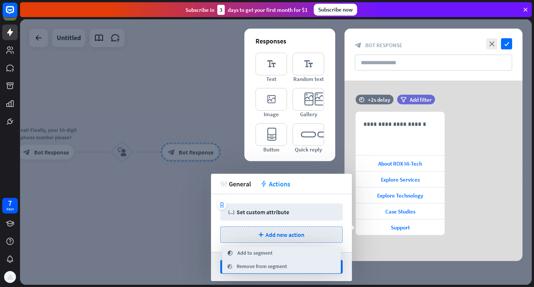
click at [275, 207] on div "trash variable Set custom attribute" at bounding box center [281, 211] width 122 height 17
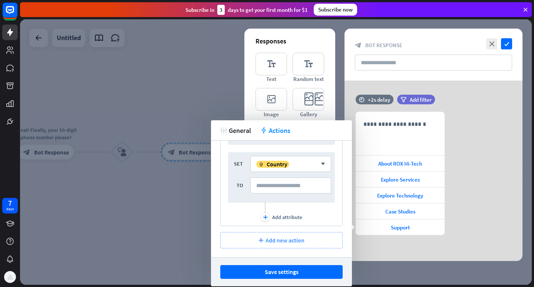
scroll to position [193, 0]
click at [278, 240] on span "Add new action" at bounding box center [285, 239] width 39 height 7
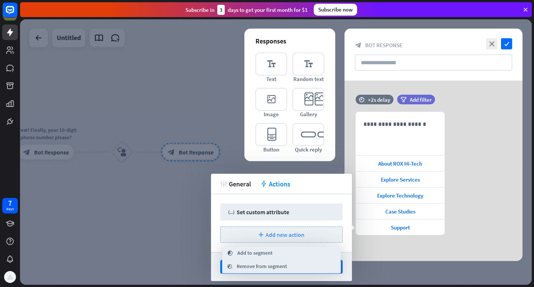
scroll to position [0, 0]
click at [260, 237] on div "plus Add new action" at bounding box center [281, 234] width 122 height 16
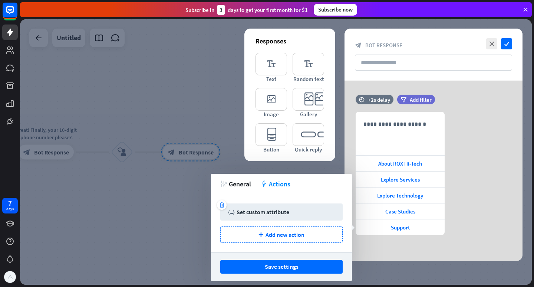
click at [271, 214] on div "Set custom attribute" at bounding box center [263, 211] width 53 height 7
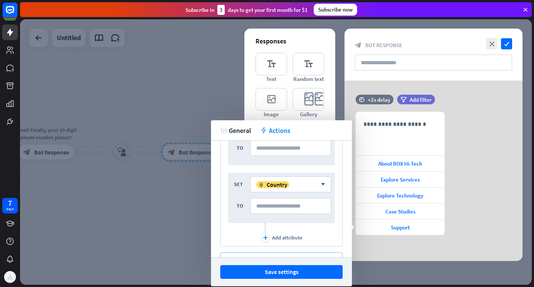
scroll to position [193, 0]
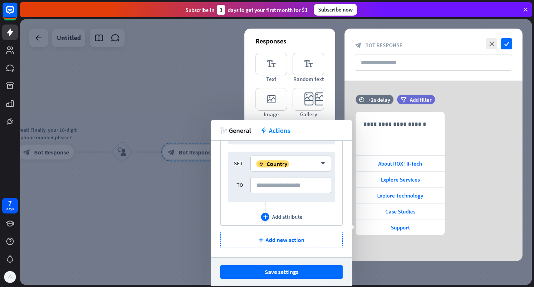
click at [276, 218] on div "Add attribute" at bounding box center [287, 216] width 30 height 7
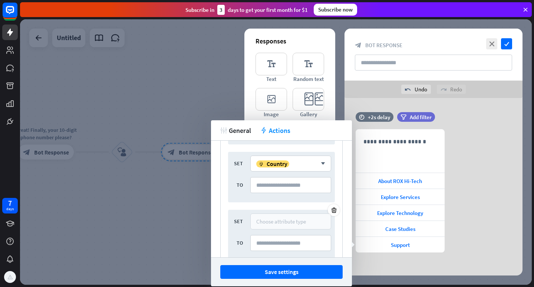
click at [289, 221] on div "Choose attribute type" at bounding box center [281, 221] width 50 height 7
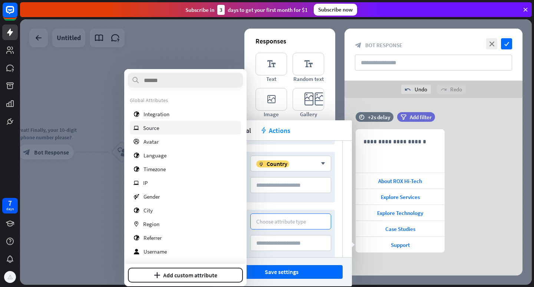
click at [178, 126] on div "ip Source" at bounding box center [185, 127] width 111 height 13
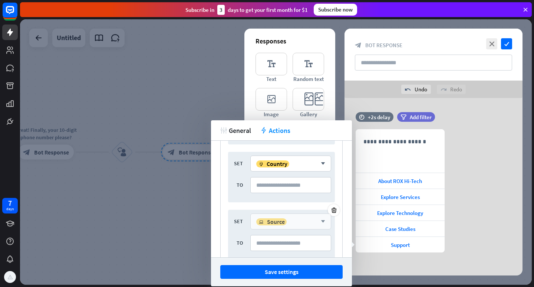
click at [317, 222] on icon "arrow_down" at bounding box center [321, 221] width 8 height 4
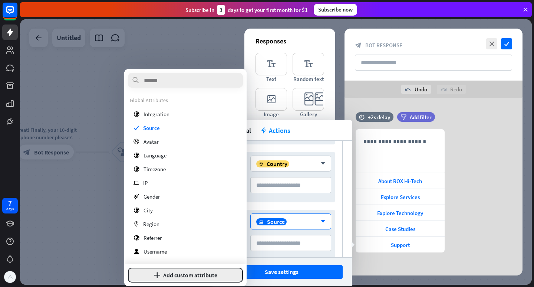
click at [169, 273] on button "plus Add custom attribute" at bounding box center [185, 274] width 115 height 15
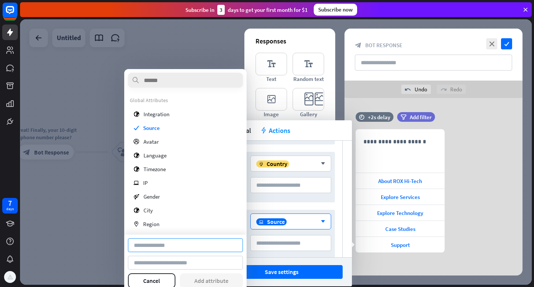
click at [178, 242] on input at bounding box center [185, 245] width 115 height 14
type input "*"
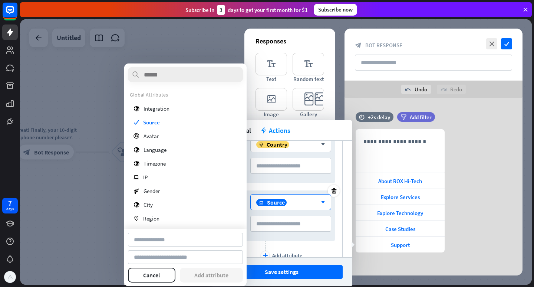
scroll to position [223, 0]
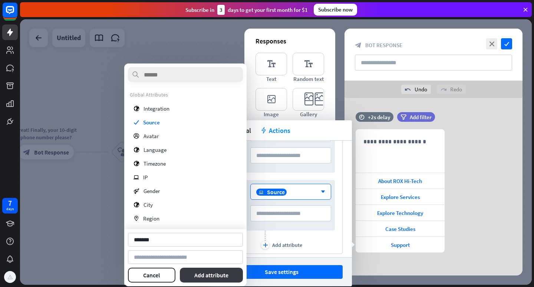
type input "*******"
click at [225, 271] on button "Add attribute" at bounding box center [211, 274] width 63 height 15
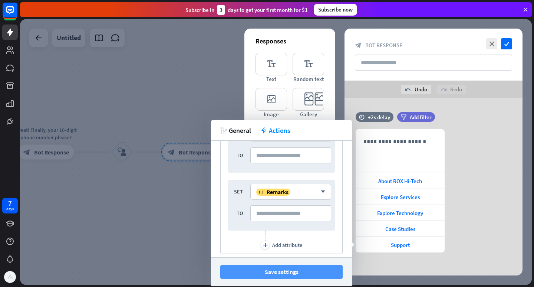
click at [287, 271] on button "Save settings" at bounding box center [281, 272] width 122 height 14
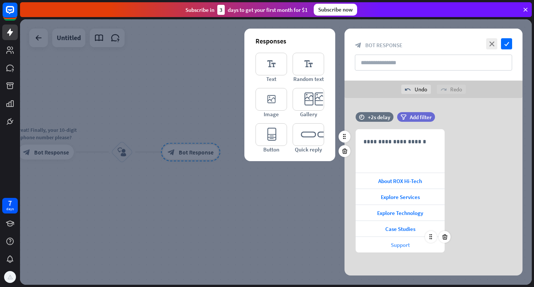
click at [388, 248] on div "Support" at bounding box center [400, 245] width 89 height 16
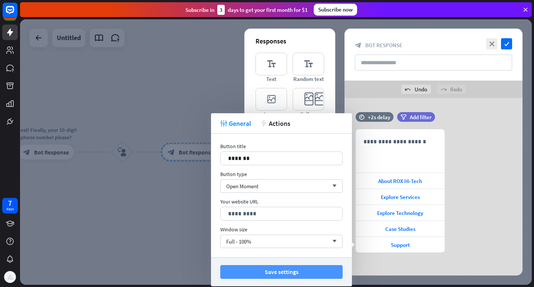
click at [299, 268] on button "Save settings" at bounding box center [281, 272] width 122 height 14
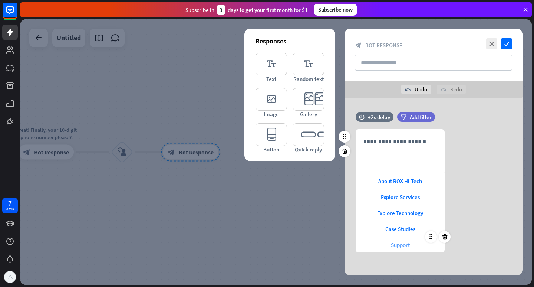
click at [399, 251] on div "Support" at bounding box center [400, 245] width 89 height 16
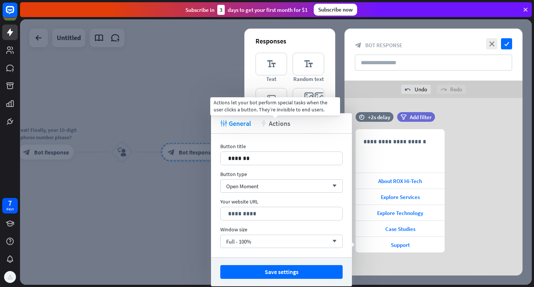
click at [286, 124] on span "Actions" at bounding box center [280, 123] width 22 height 9
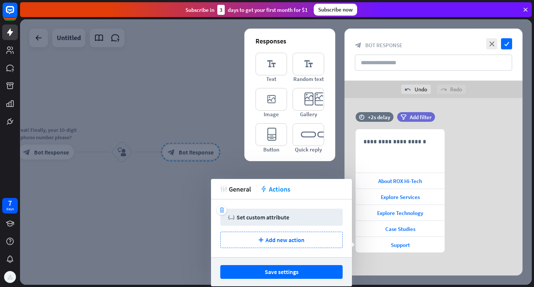
click at [270, 213] on div "trash variable Set custom attribute" at bounding box center [281, 216] width 122 height 17
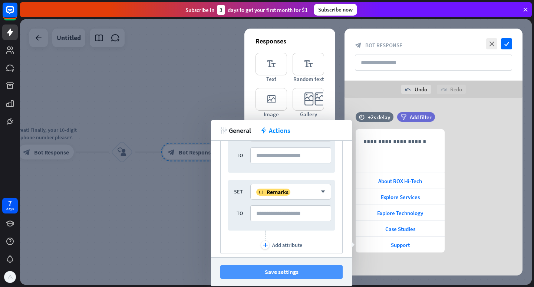
click at [296, 272] on button "Save settings" at bounding box center [281, 272] width 122 height 14
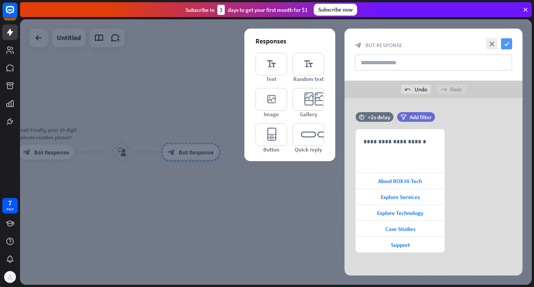
click at [509, 41] on icon "check" at bounding box center [506, 43] width 11 height 11
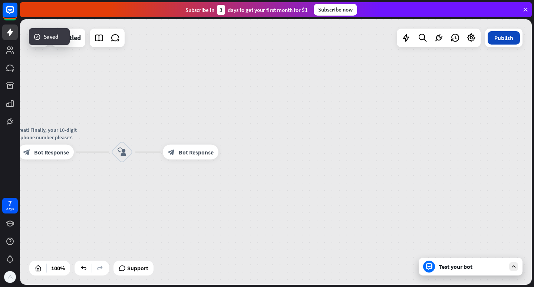
click at [507, 39] on button "Publish" at bounding box center [504, 37] width 32 height 13
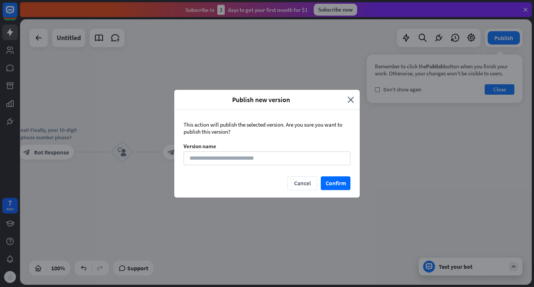
drag, startPoint x: 309, startPoint y: 99, endPoint x: 387, endPoint y: 140, distance: 87.8
click at [387, 140] on div "Publish new version close This action will publish the selected version. Are yo…" at bounding box center [267, 143] width 534 height 287
click at [253, 158] on input at bounding box center [267, 158] width 167 height 14
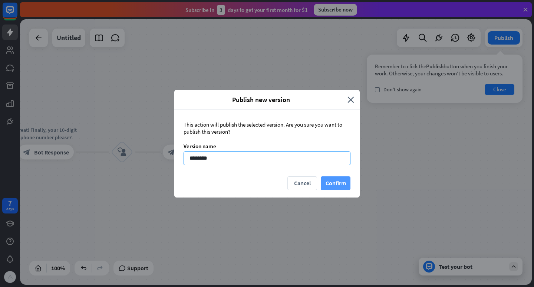
type input "********"
click at [338, 184] on button "Confirm" at bounding box center [336, 183] width 30 height 14
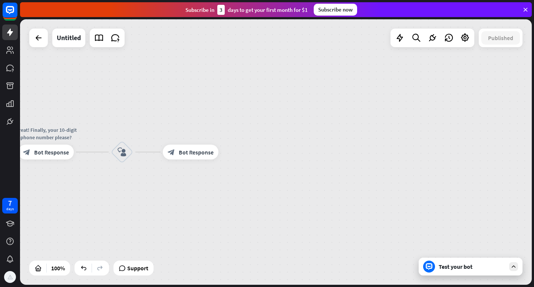
click at [475, 268] on div "Test your bot" at bounding box center [472, 266] width 67 height 7
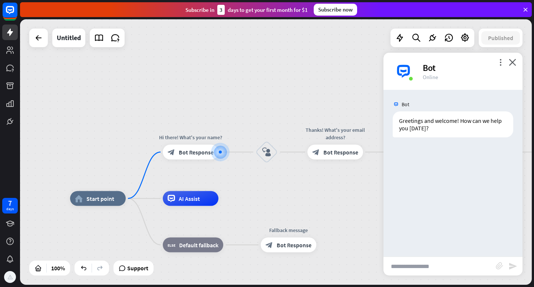
click at [440, 262] on input "text" at bounding box center [440, 266] width 112 height 19
type input "**"
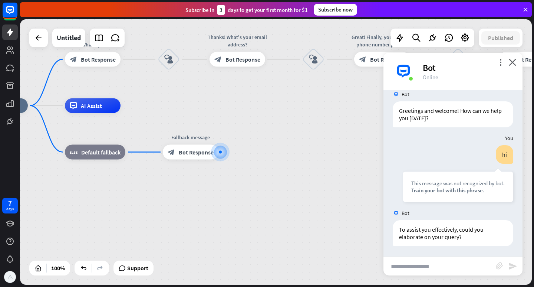
scroll to position [11, 0]
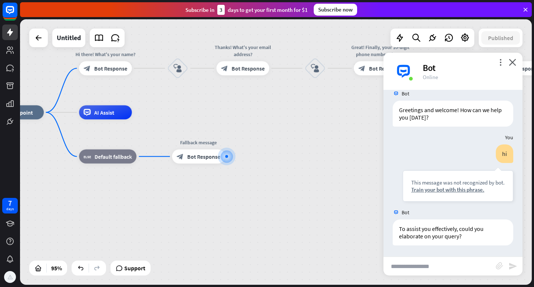
click at [516, 62] on div "more_vert close Bot Online" at bounding box center [453, 71] width 139 height 37
click at [510, 62] on icon "close" at bounding box center [512, 62] width 7 height 7
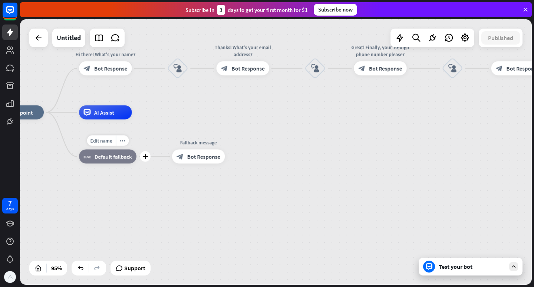
click at [79, 149] on div "Edit name more_horiz plus block_fallback Default fallback" at bounding box center [108, 156] width 58 height 14
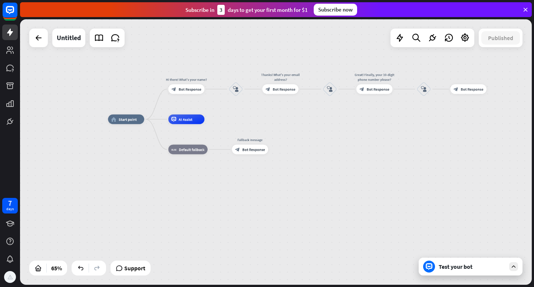
drag, startPoint x: 70, startPoint y: 217, endPoint x: 169, endPoint y: 188, distance: 103.3
click at [169, 188] on div "home_2 Start point Hi there! What's your name? block_bot_response Bot Response …" at bounding box center [274, 205] width 333 height 173
click at [131, 120] on span "Start point" at bounding box center [128, 119] width 18 height 5
click at [167, 166] on div "home_2 Start point Hi there! What's your name? block_bot_response Bot Response …" at bounding box center [274, 205] width 333 height 173
click at [198, 140] on icon "more_horiz" at bounding box center [198, 139] width 4 height 4
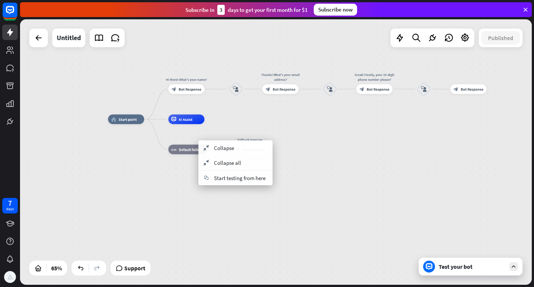
click at [165, 178] on div "home_2 Start point Hi there! What's your name? block_bot_response Bot Response …" at bounding box center [274, 205] width 333 height 173
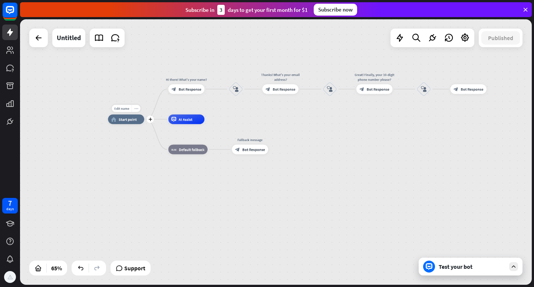
click at [137, 111] on div "more_horiz" at bounding box center [136, 108] width 9 height 7
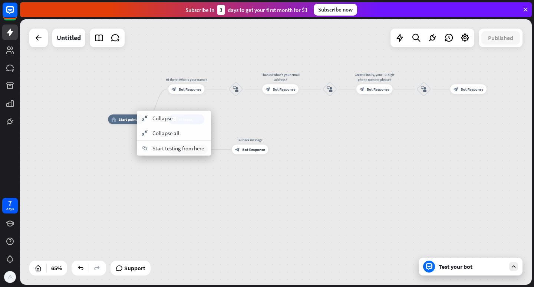
click at [173, 167] on div "home_2 Start point Hi there! What's your name? block_bot_response Bot Response …" at bounding box center [274, 205] width 333 height 173
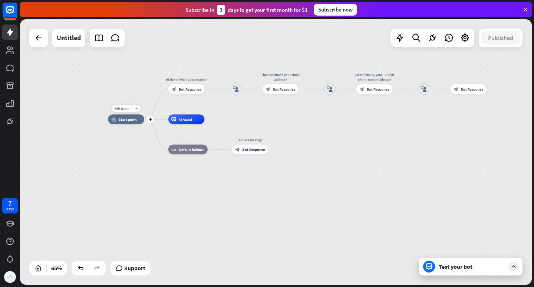
click at [129, 121] on span "Start point" at bounding box center [128, 119] width 18 height 5
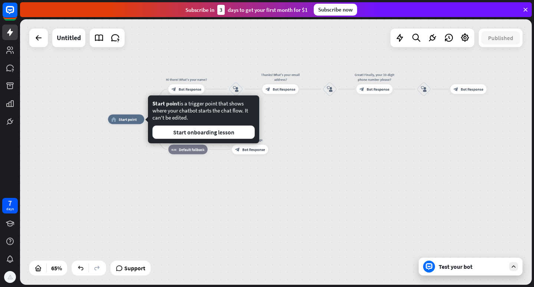
click at [177, 175] on div "Edit name more_horiz home_2 Start point Hi there! What's your name? block_bot_r…" at bounding box center [274, 205] width 333 height 173
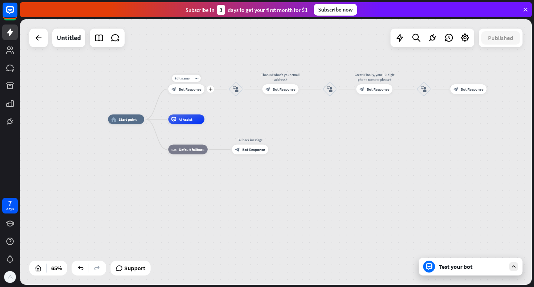
click at [181, 88] on span "Bot Response" at bounding box center [190, 88] width 23 height 5
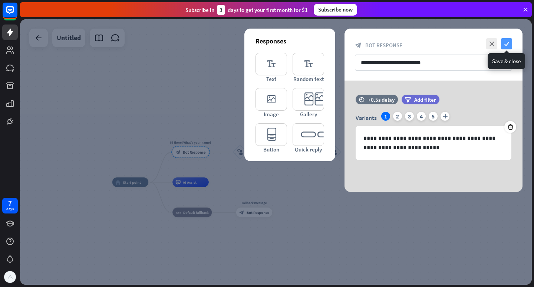
click at [506, 42] on icon "check" at bounding box center [506, 43] width 11 height 11
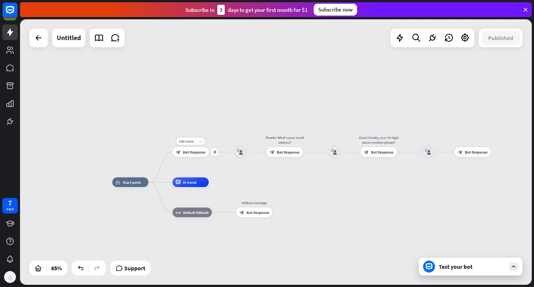
click at [201, 142] on icon "more_horiz" at bounding box center [201, 141] width 4 height 4
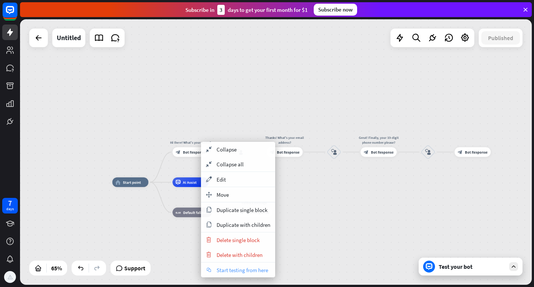
click at [251, 272] on span "Start testing from here" at bounding box center [243, 269] width 52 height 7
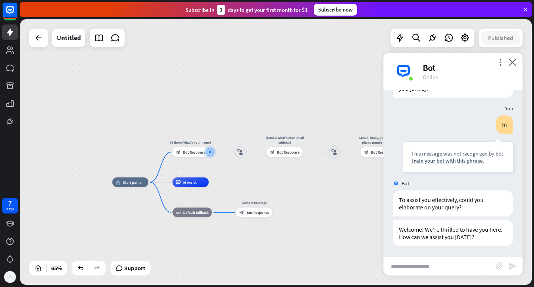
scroll to position [40, 0]
click at [500, 62] on icon "more_vert" at bounding box center [500, 62] width 7 height 7
